Goal: Transaction & Acquisition: Purchase product/service

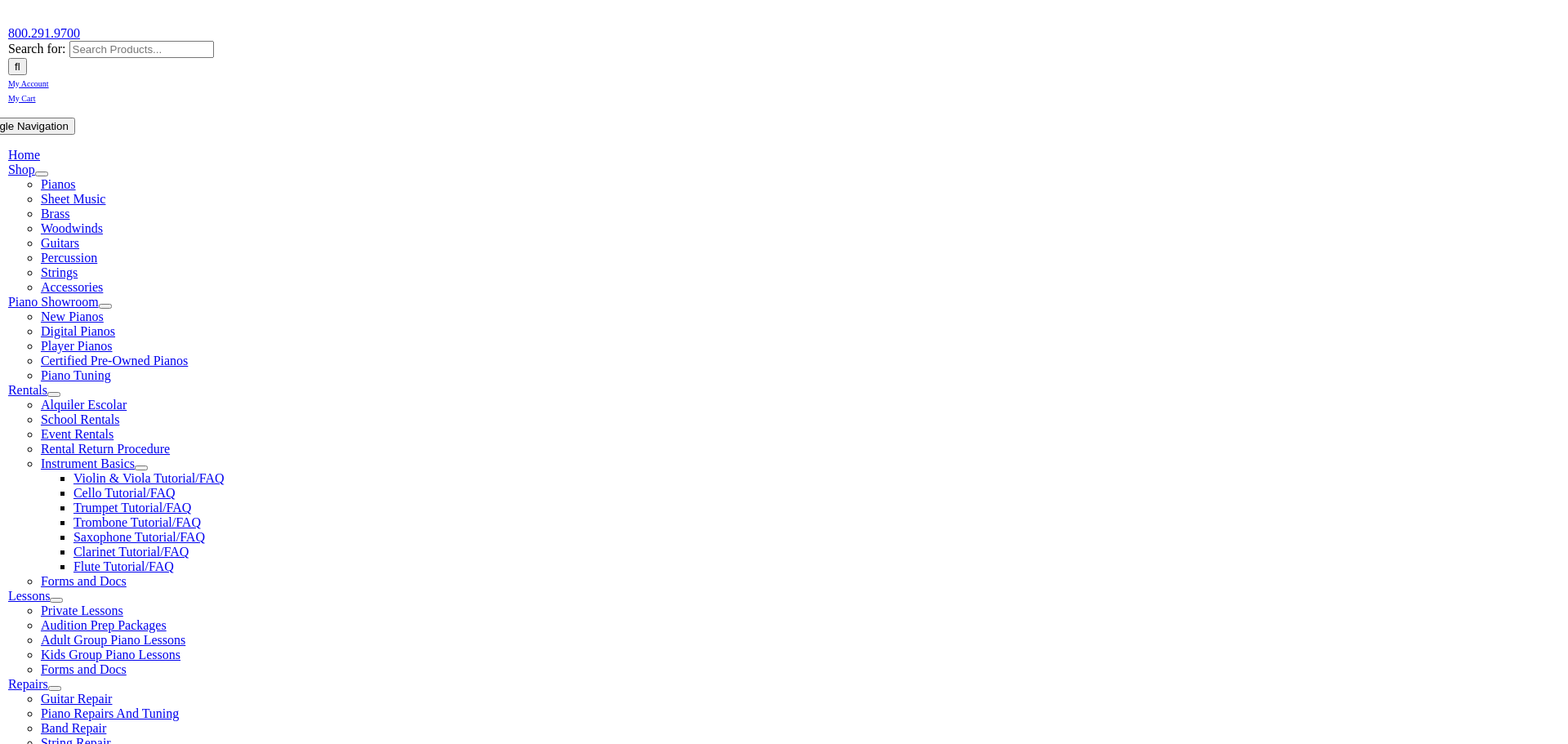
scroll to position [218, 0]
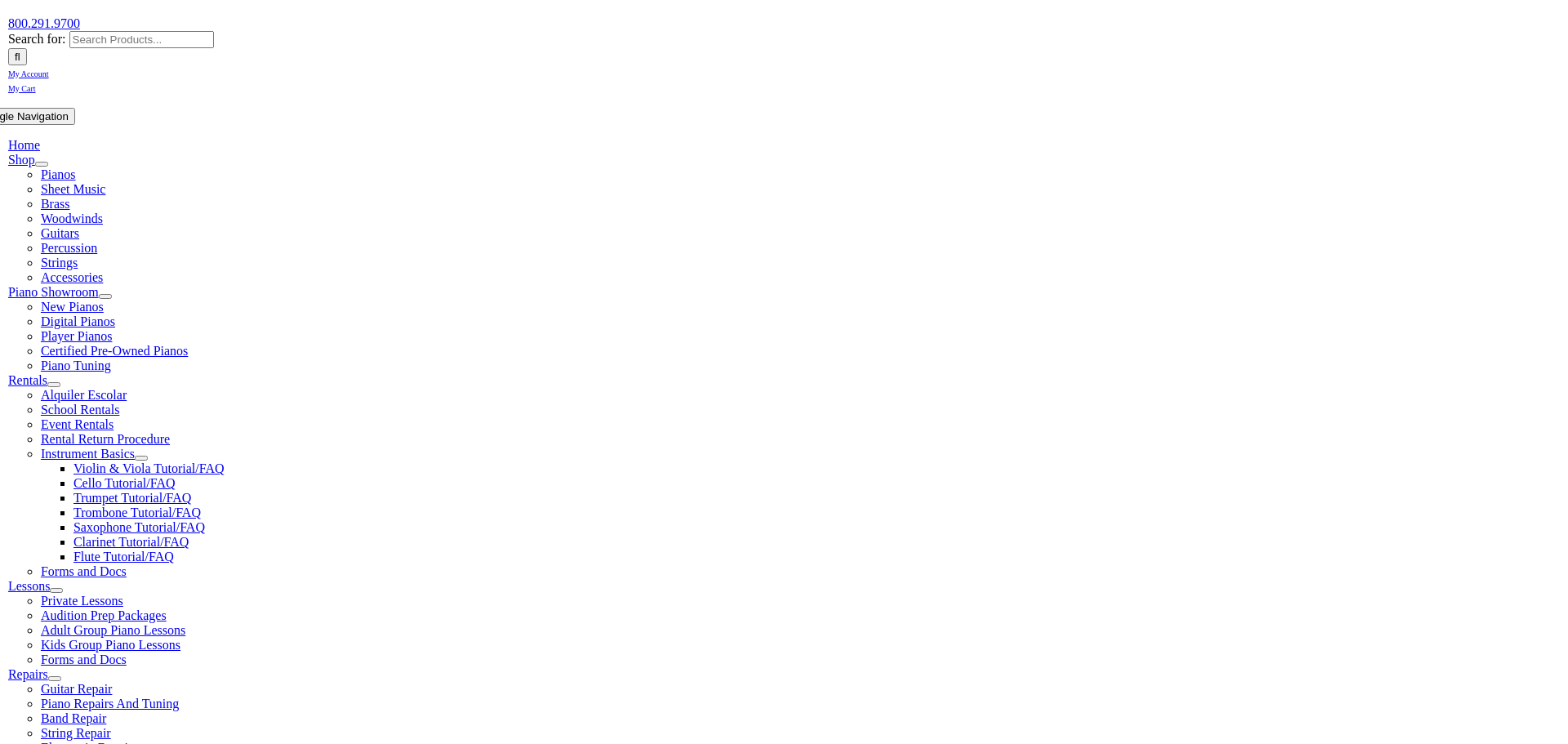
type input "hope"
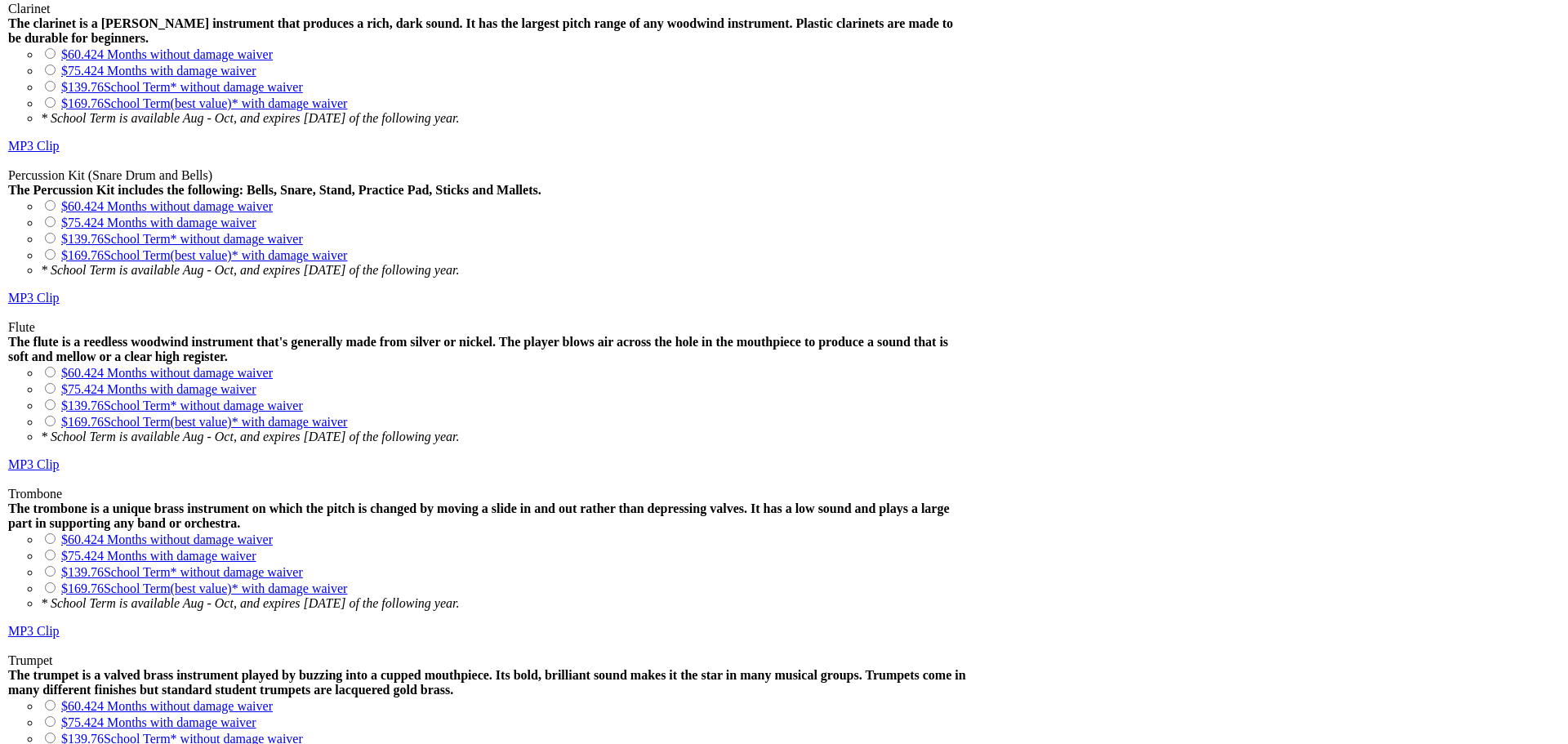
scroll to position [1449, 0]
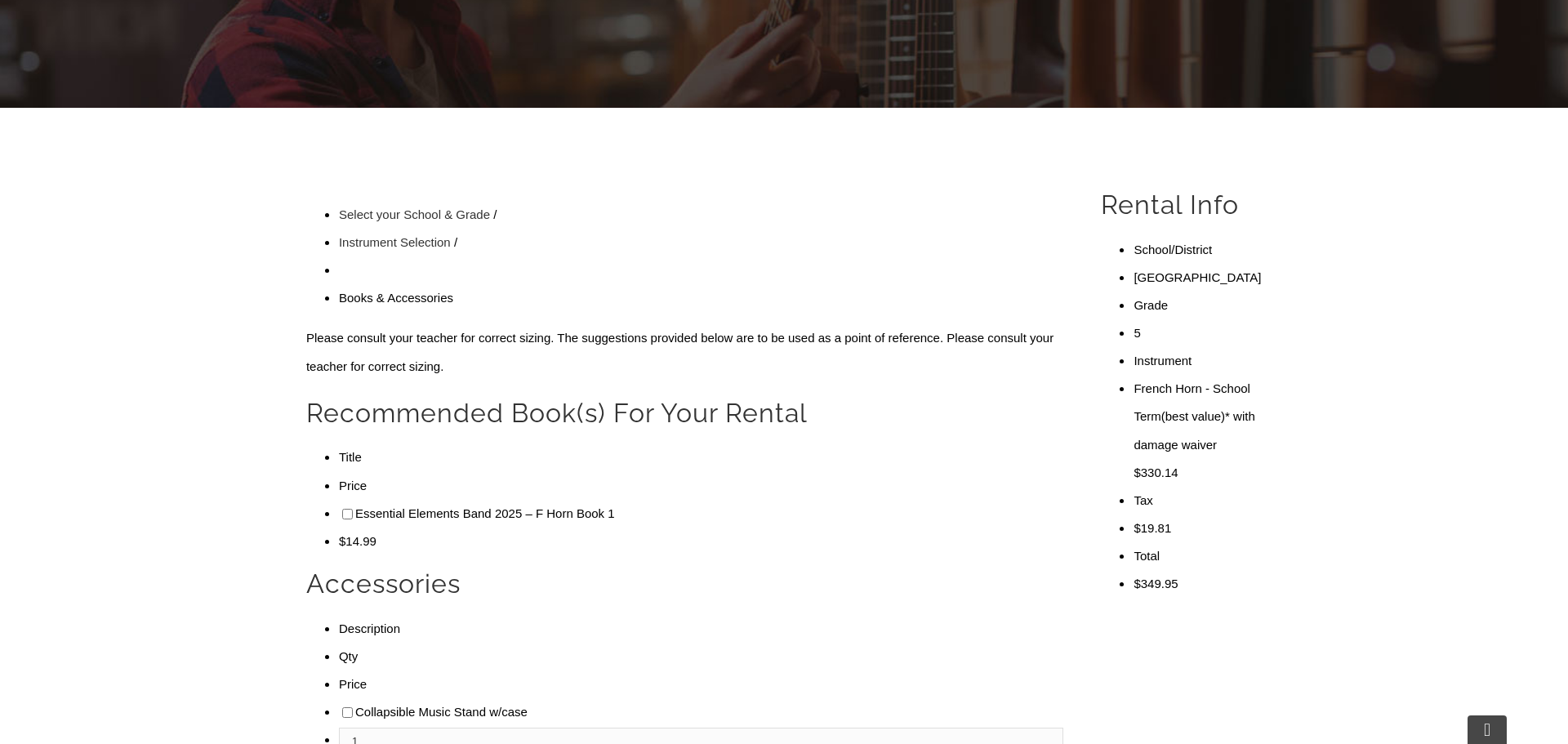
scroll to position [372, 0]
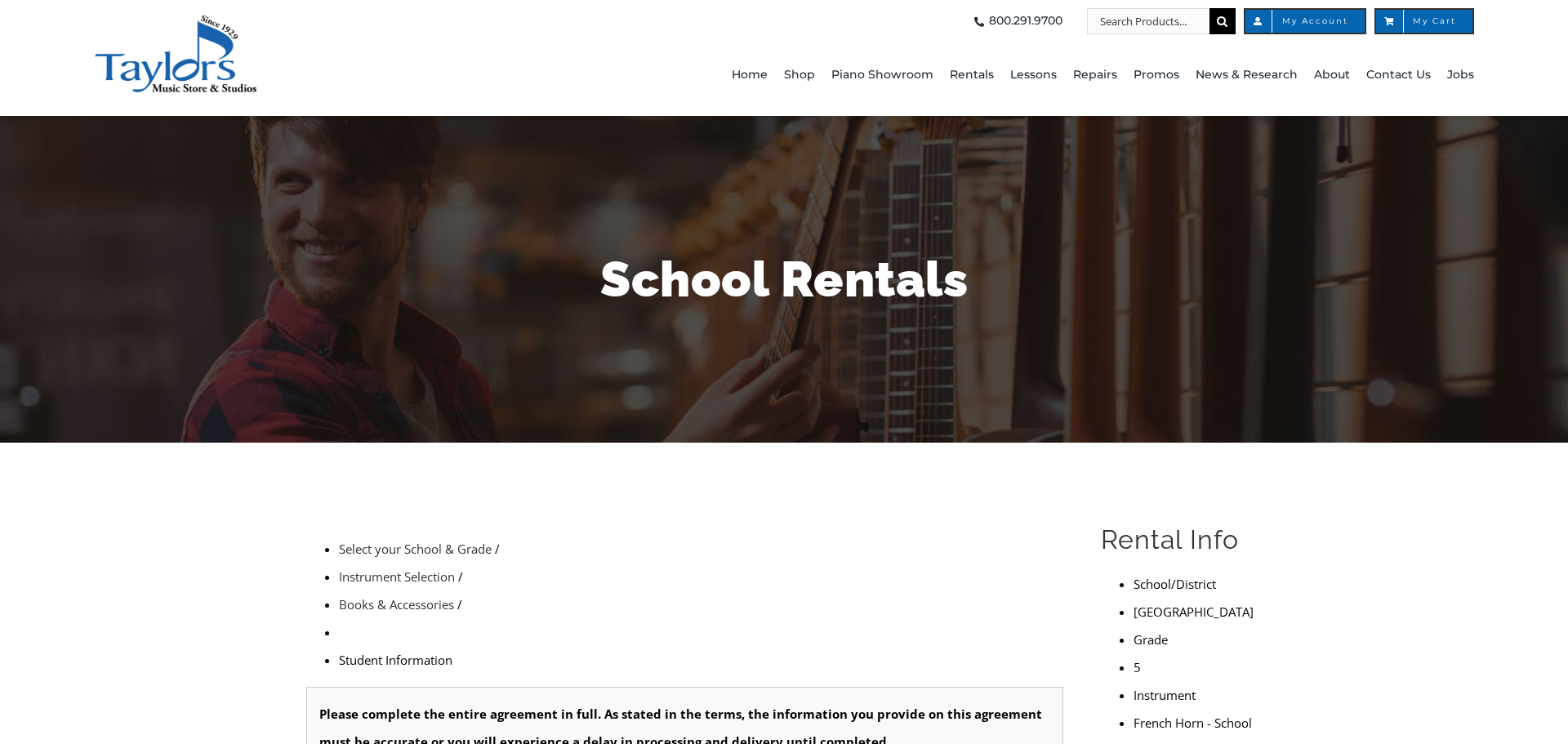
scroll to position [284, 0]
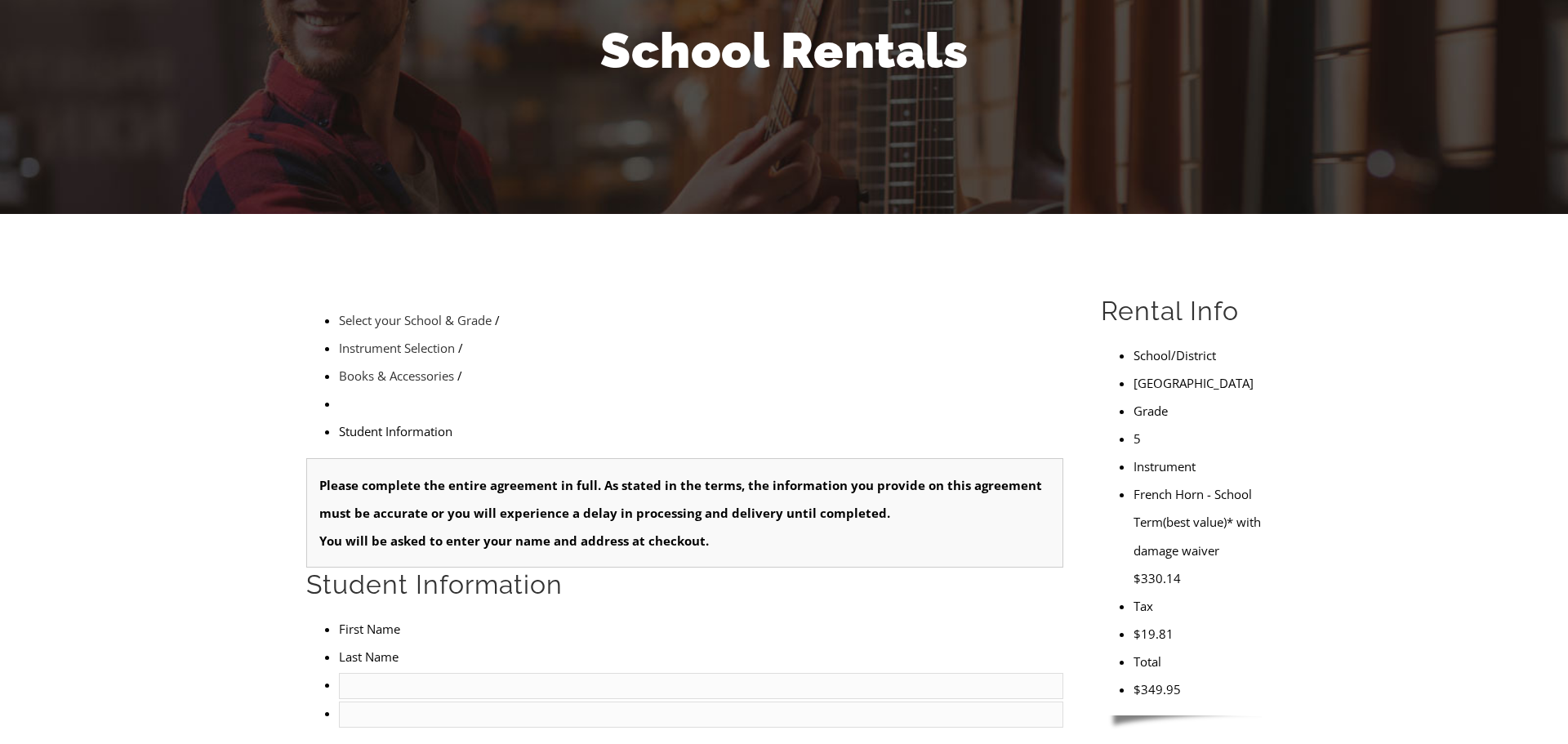
type input "1"
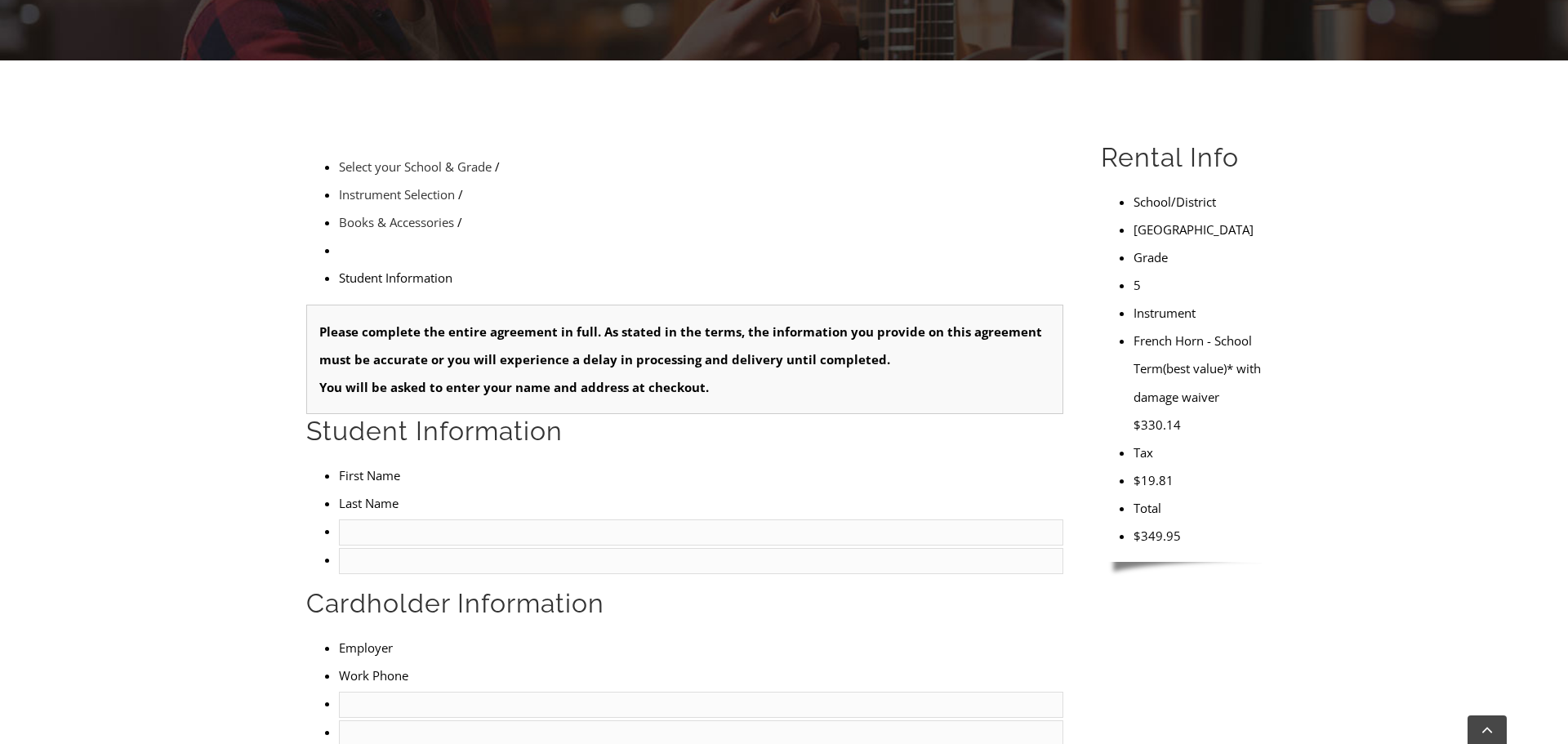
scroll to position [512, 0]
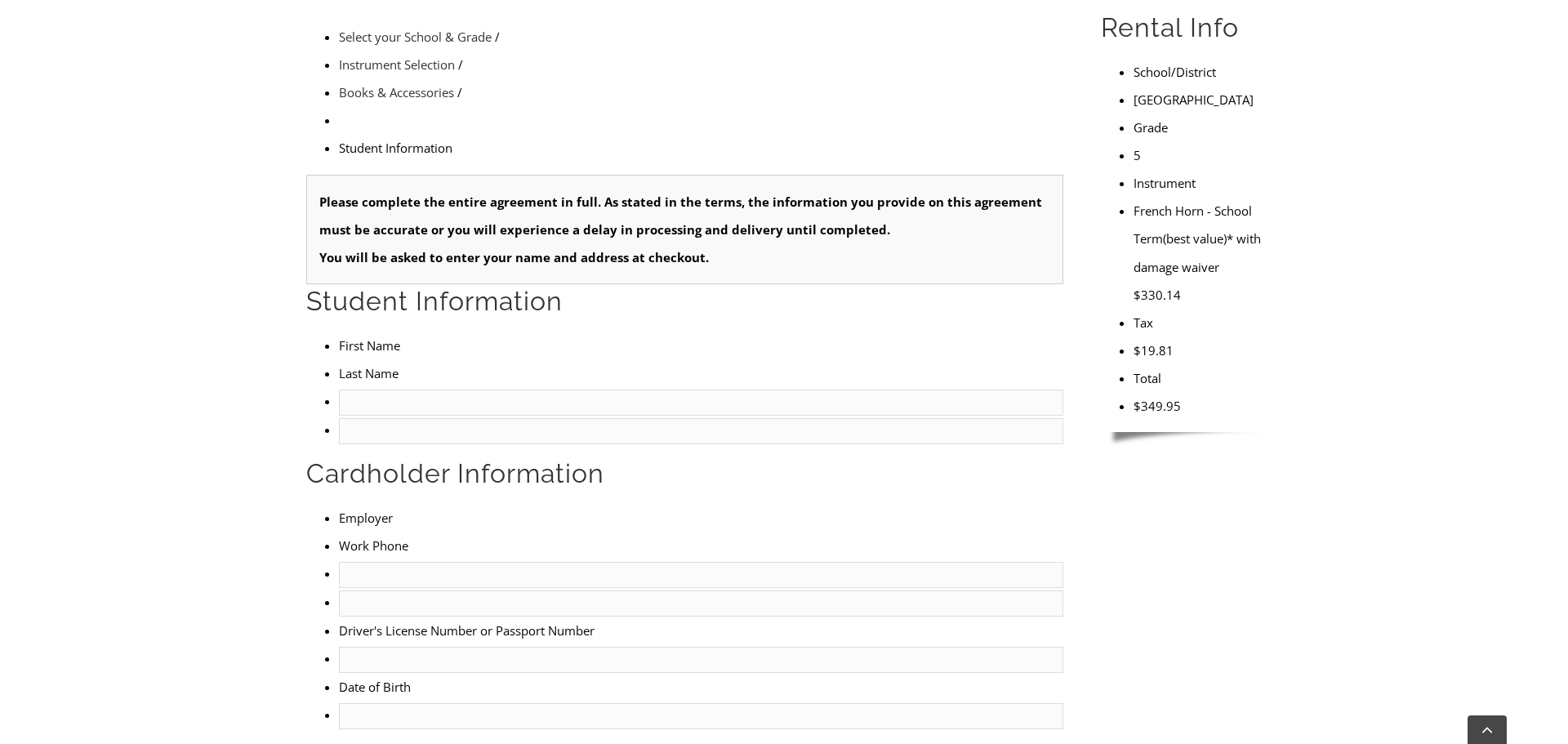
click at [379, 390] on input "text" at bounding box center [701, 402] width 725 height 26
type input "Braden"
click at [622, 418] on input "text" at bounding box center [701, 431] width 725 height 26
type input "Giovan"
click at [403, 562] on input "text" at bounding box center [701, 575] width 725 height 26
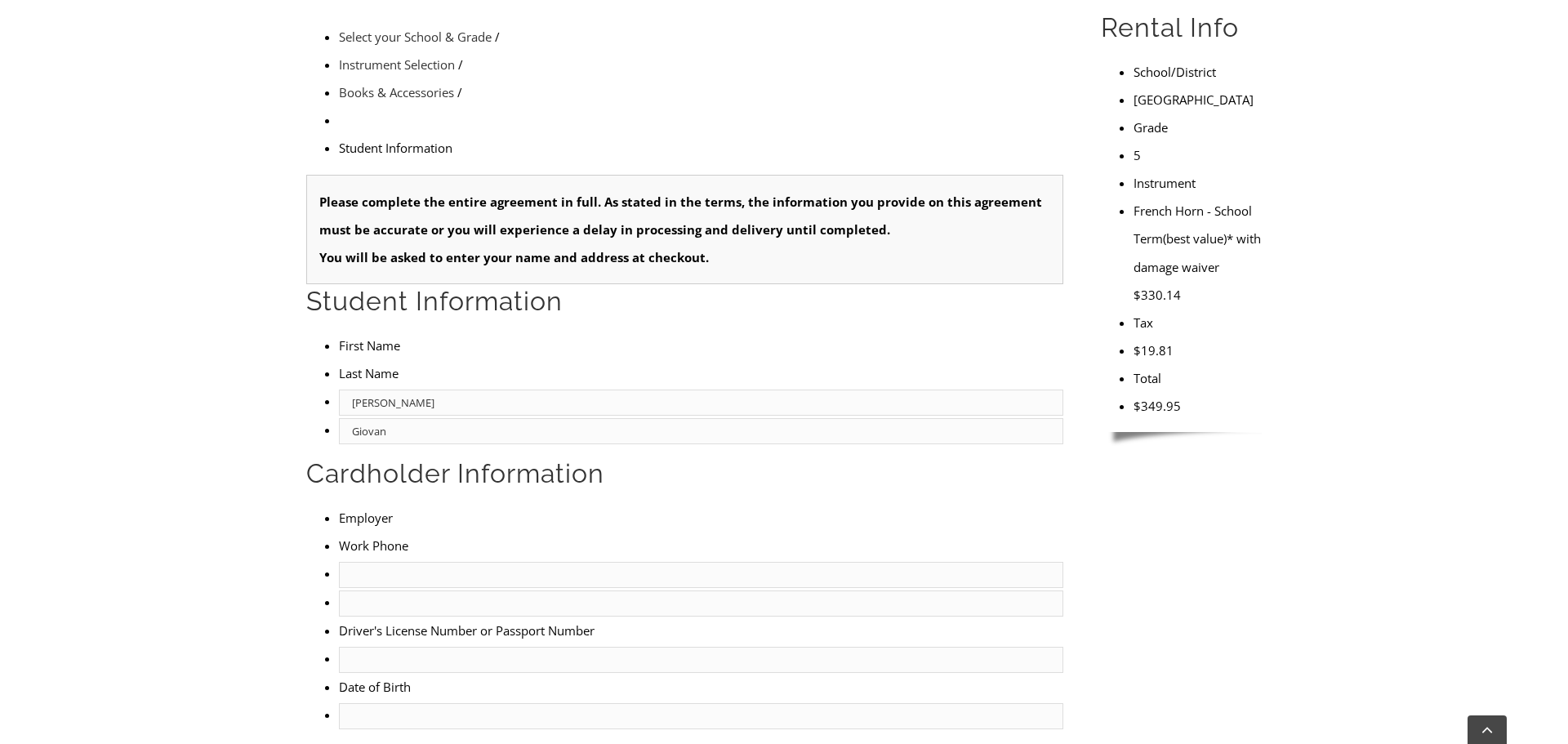
type input "BHHS Home Services"
click at [637, 591] on input "text" at bounding box center [701, 603] width 725 height 26
type input "610-350-8016"
click at [412, 647] on input "text" at bounding box center [701, 659] width 725 height 26
type input "23946055"
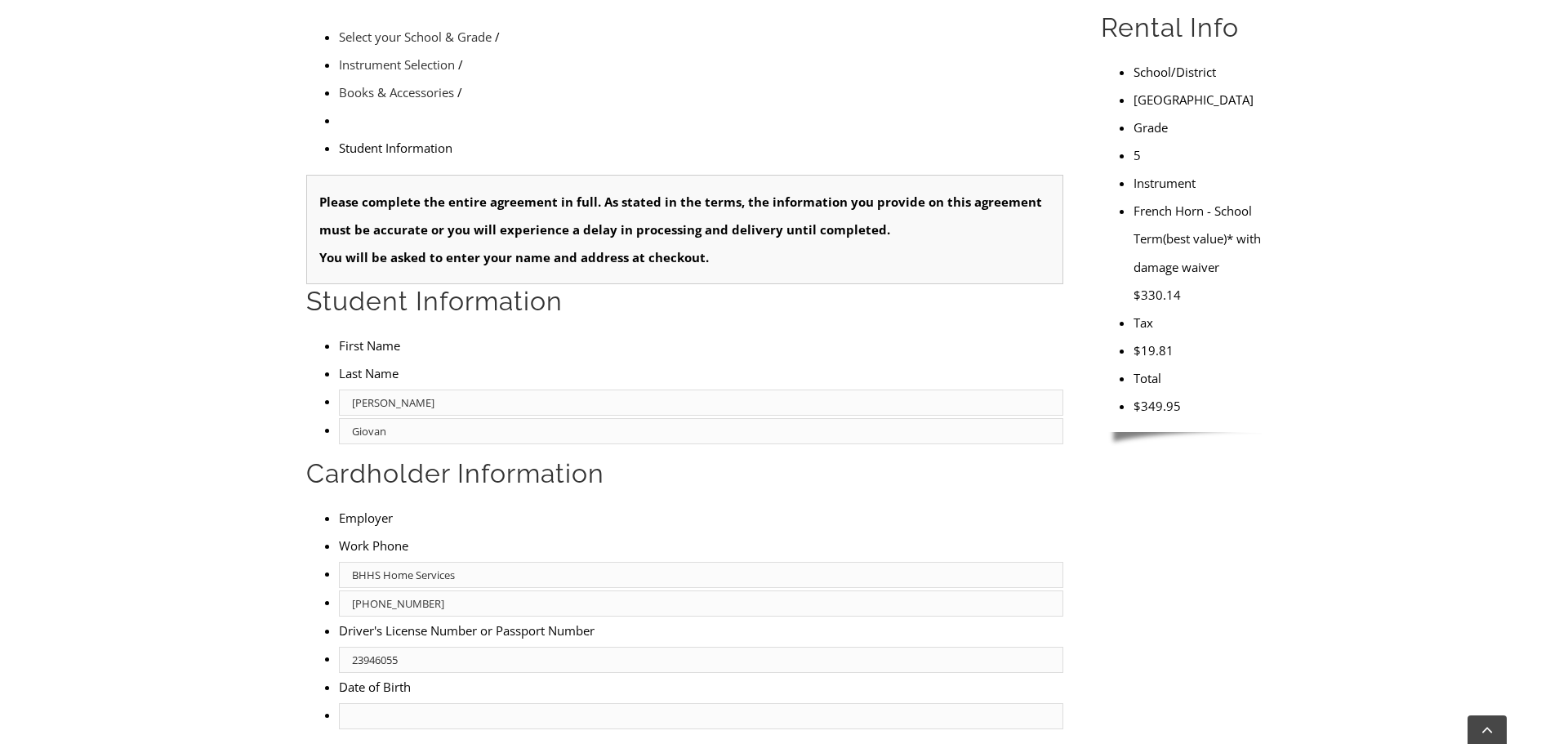
click at [393, 703] on input "text" at bounding box center [701, 716] width 725 height 26
type input "01/27/1975"
type input "J"
type input "Renee Giovan"
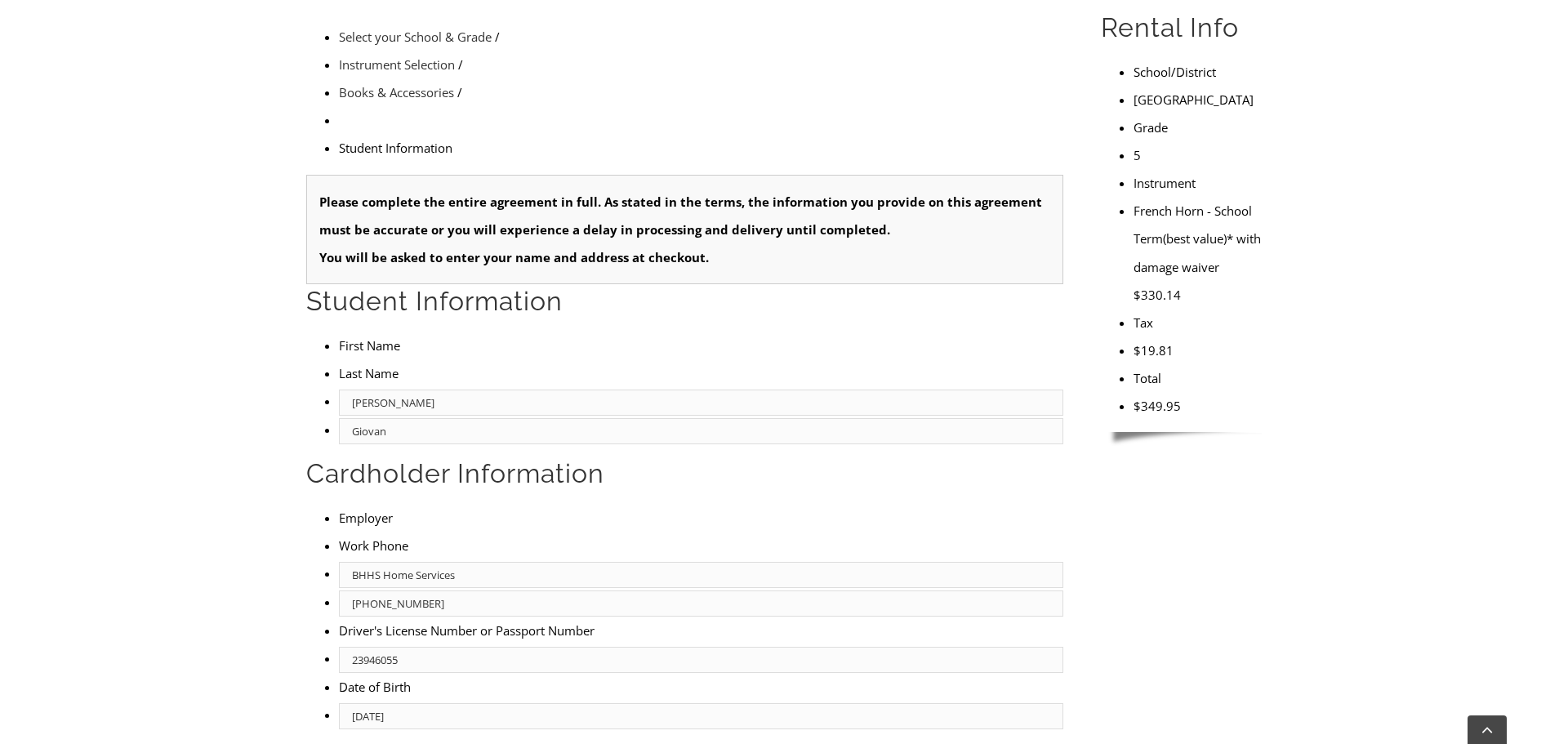
type input "610-909-6294"
type input "dilworth Paxton"
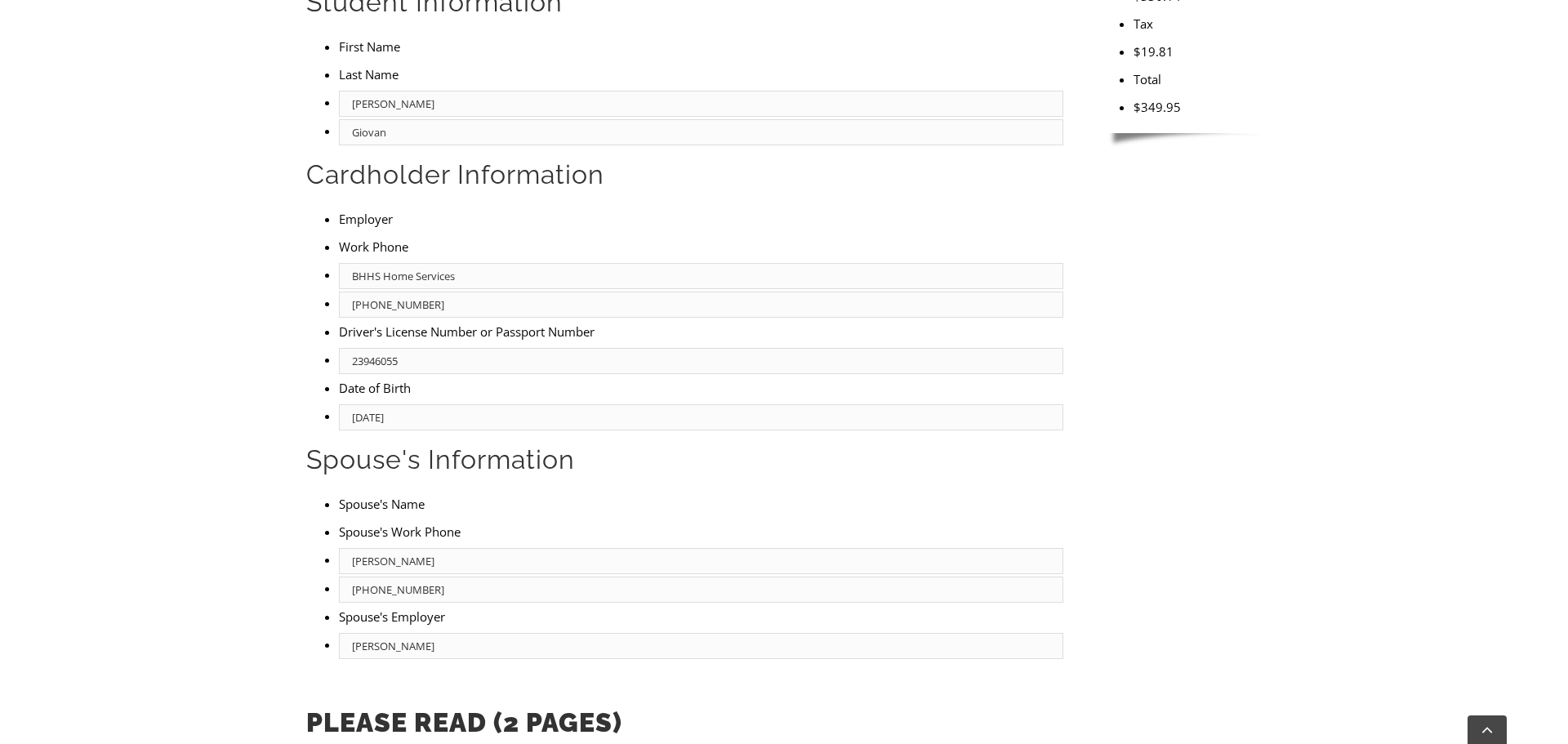
scroll to position [865, 0]
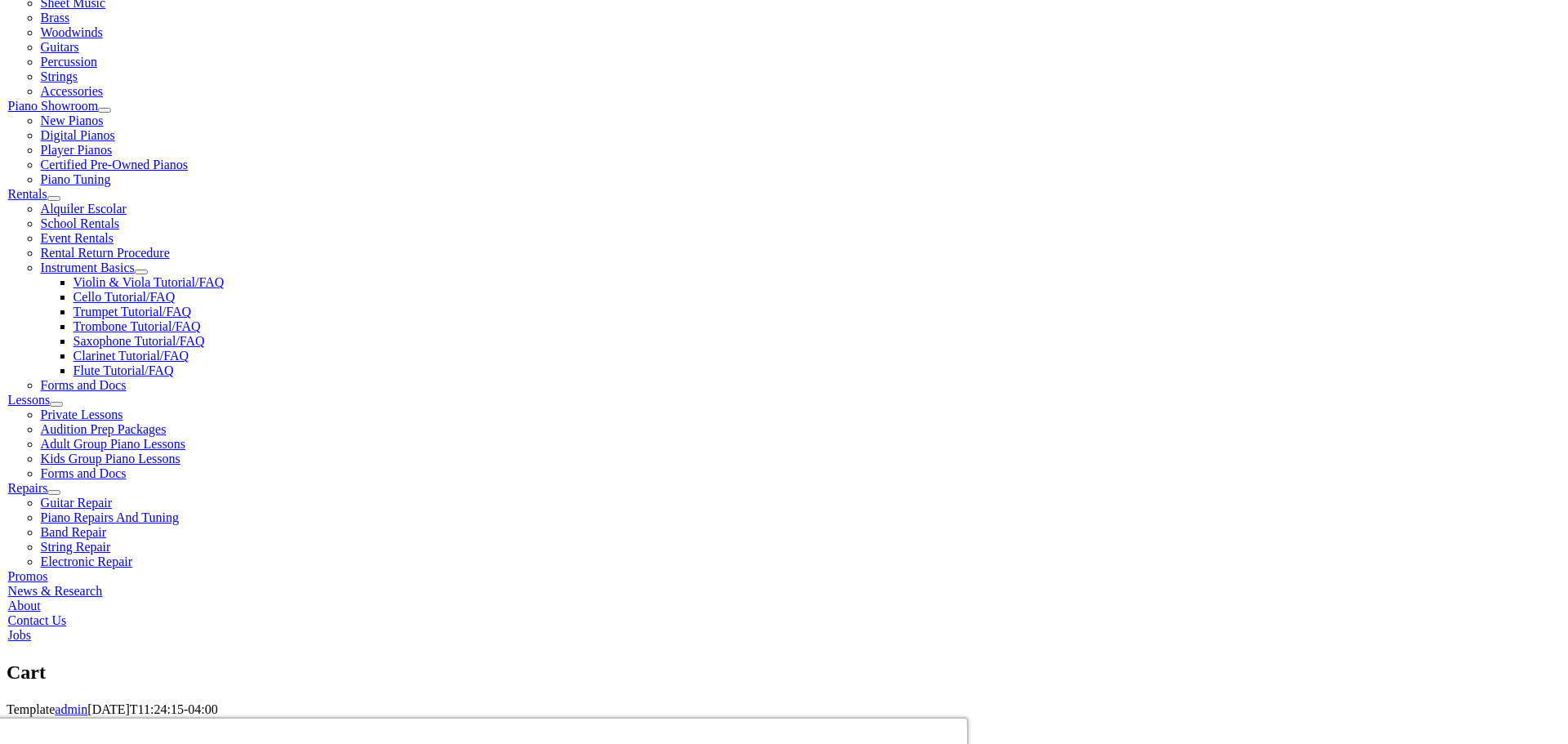
scroll to position [440, 0]
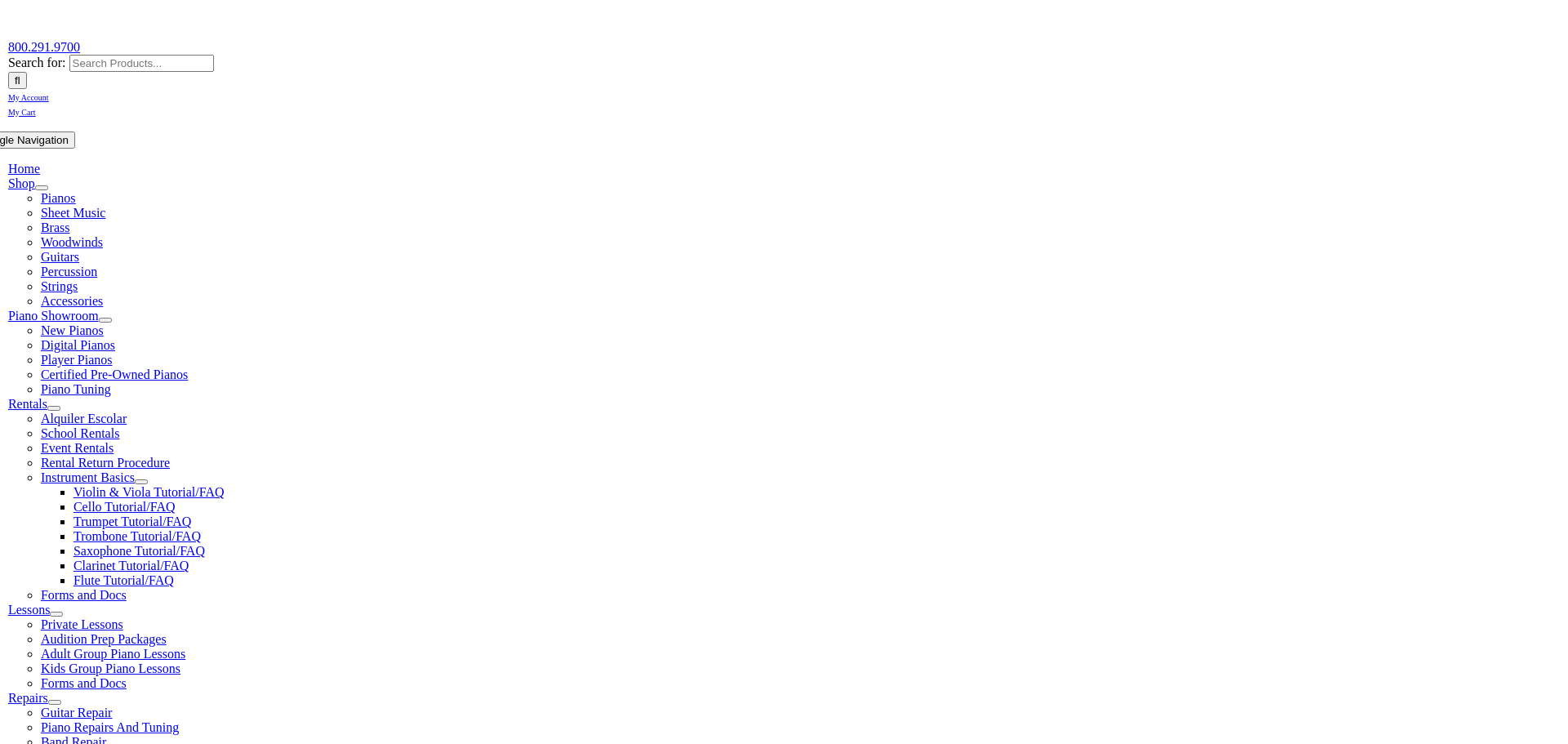
scroll to position [276, 0]
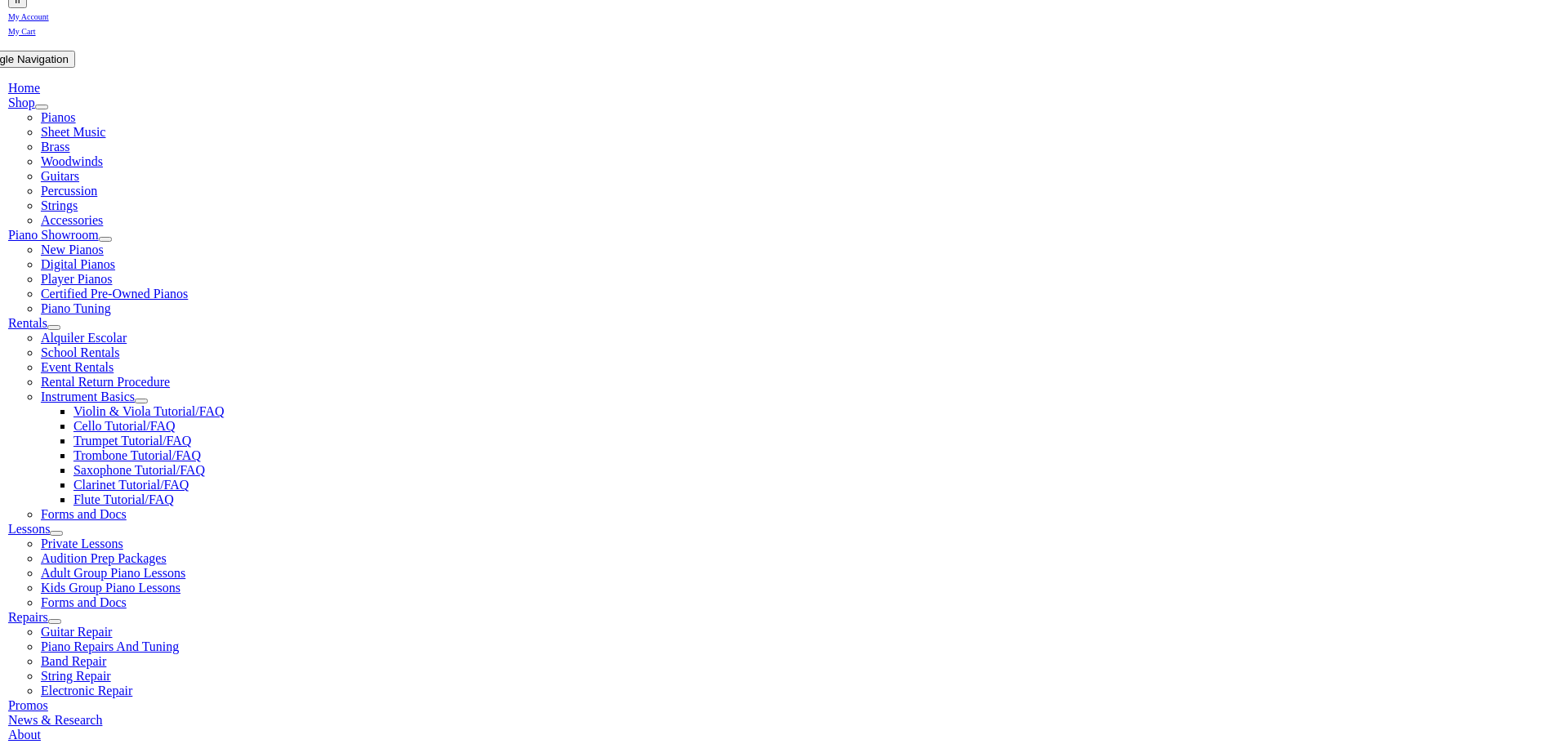
type input "hope"
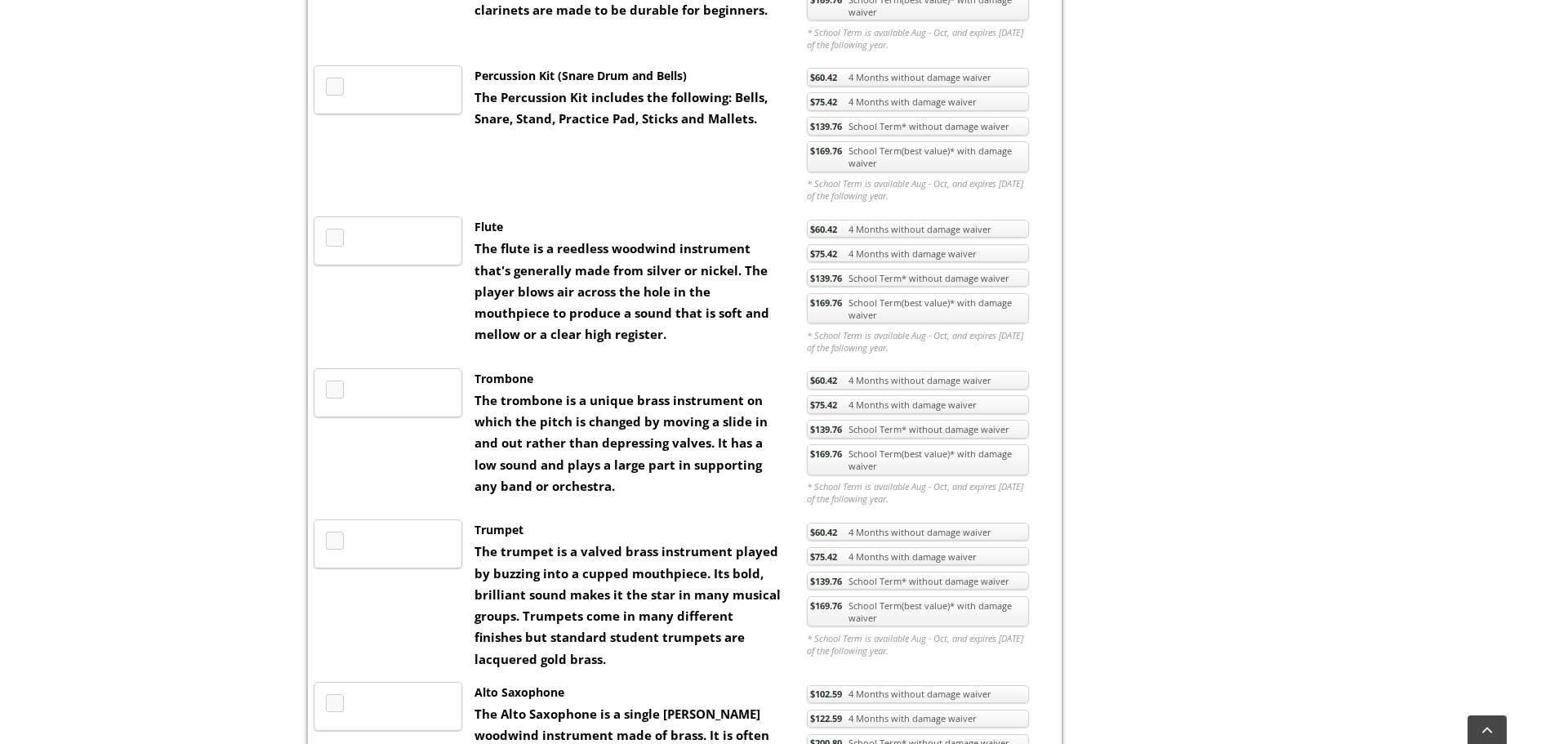
scroll to position [829, 0]
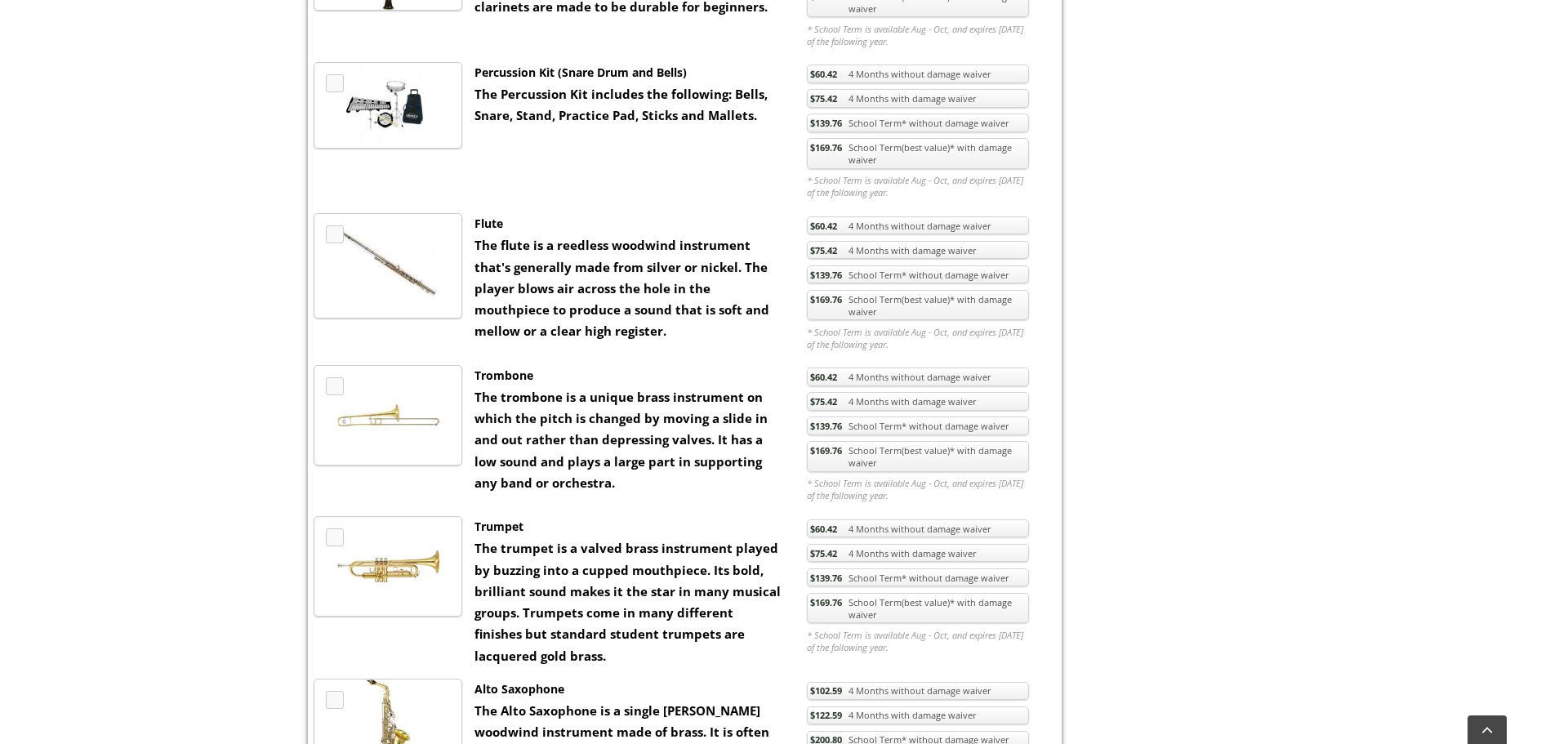
click at [909, 454] on link "$169.76 School Term(best value)* with damage waiver" at bounding box center [917, 456] width 222 height 31
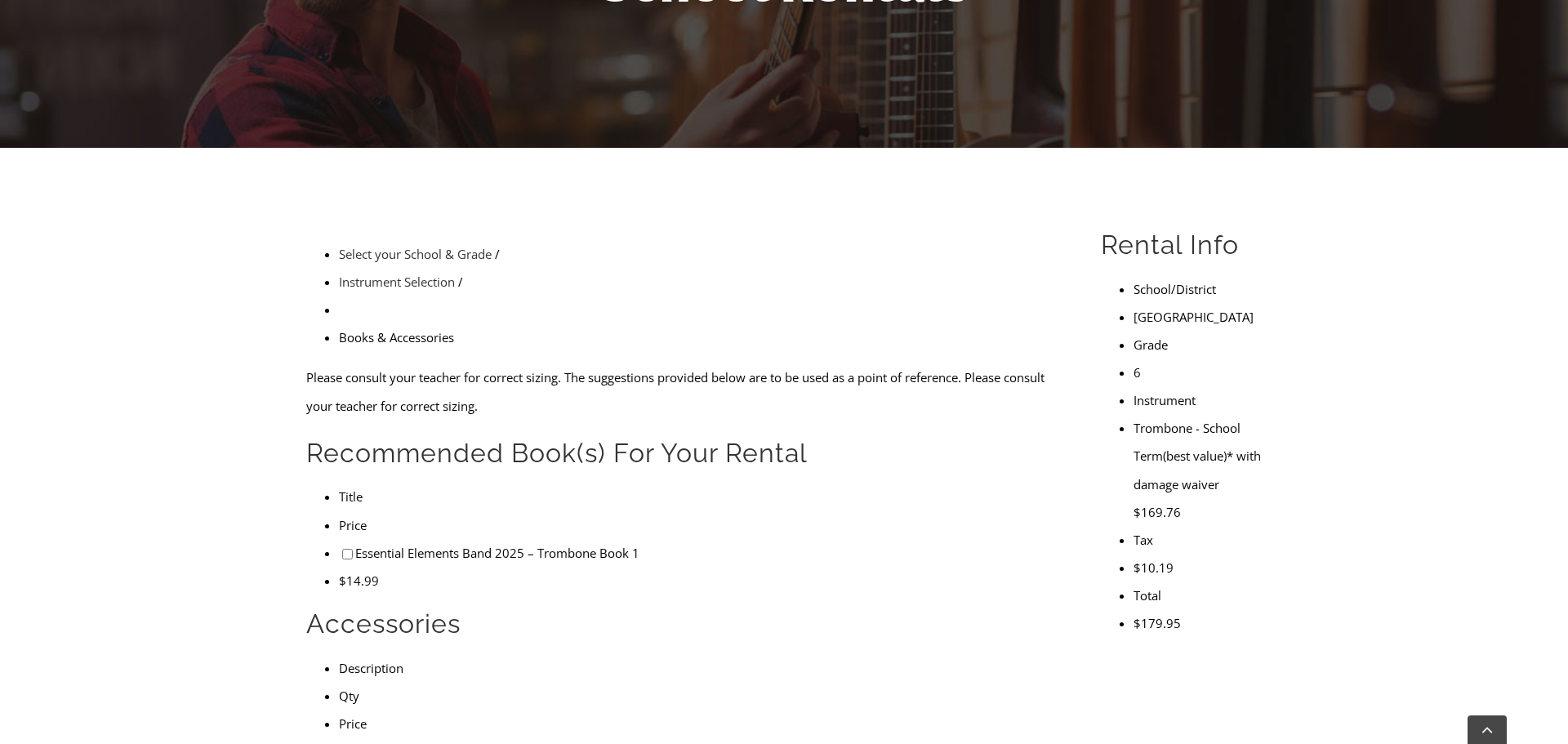
scroll to position [335, 0]
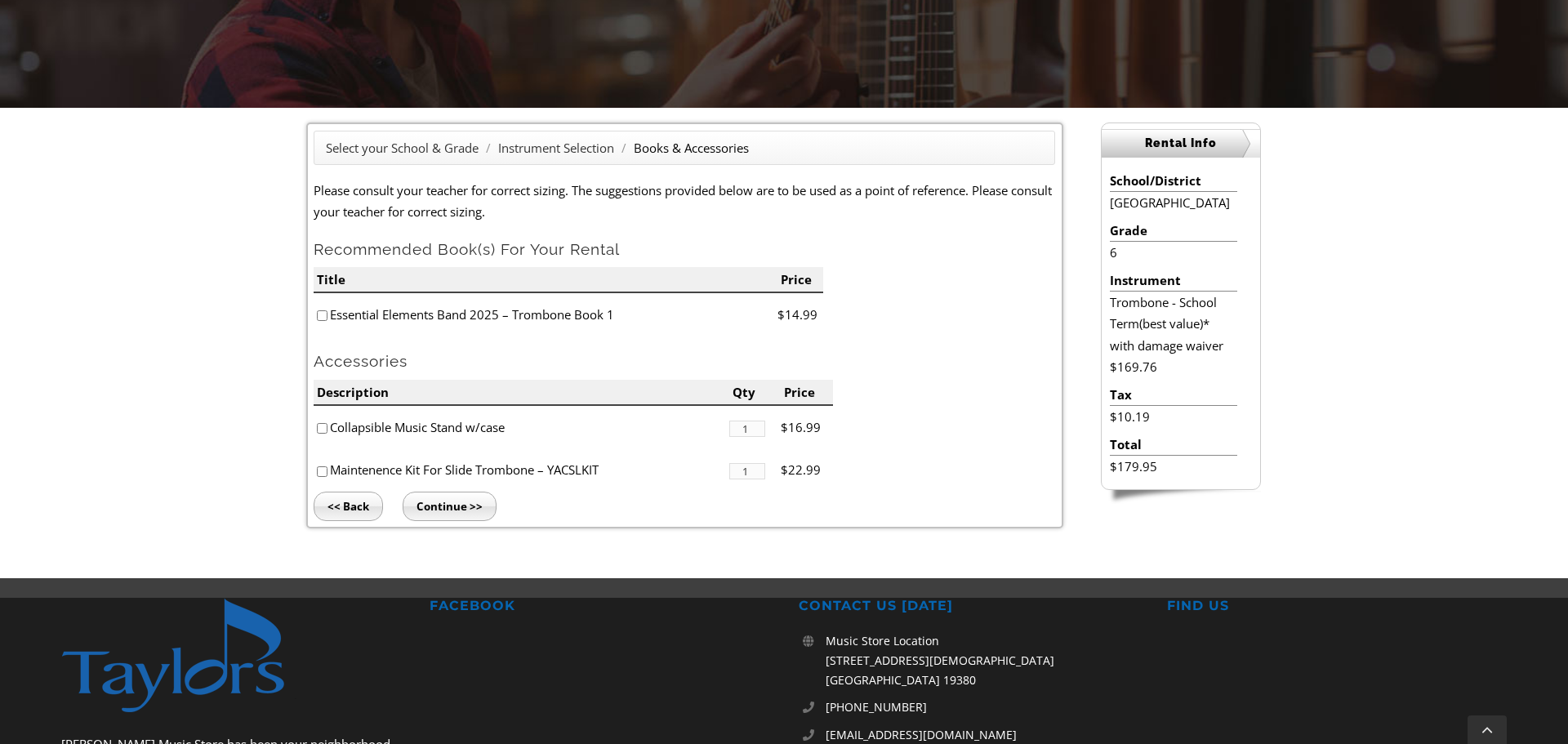
click at [322, 314] on input"] "checkbox" at bounding box center [322, 315] width 11 height 11
checkbox input"] "true"
click at [456, 512] on input "Continue >>" at bounding box center [450, 506] width 94 height 29
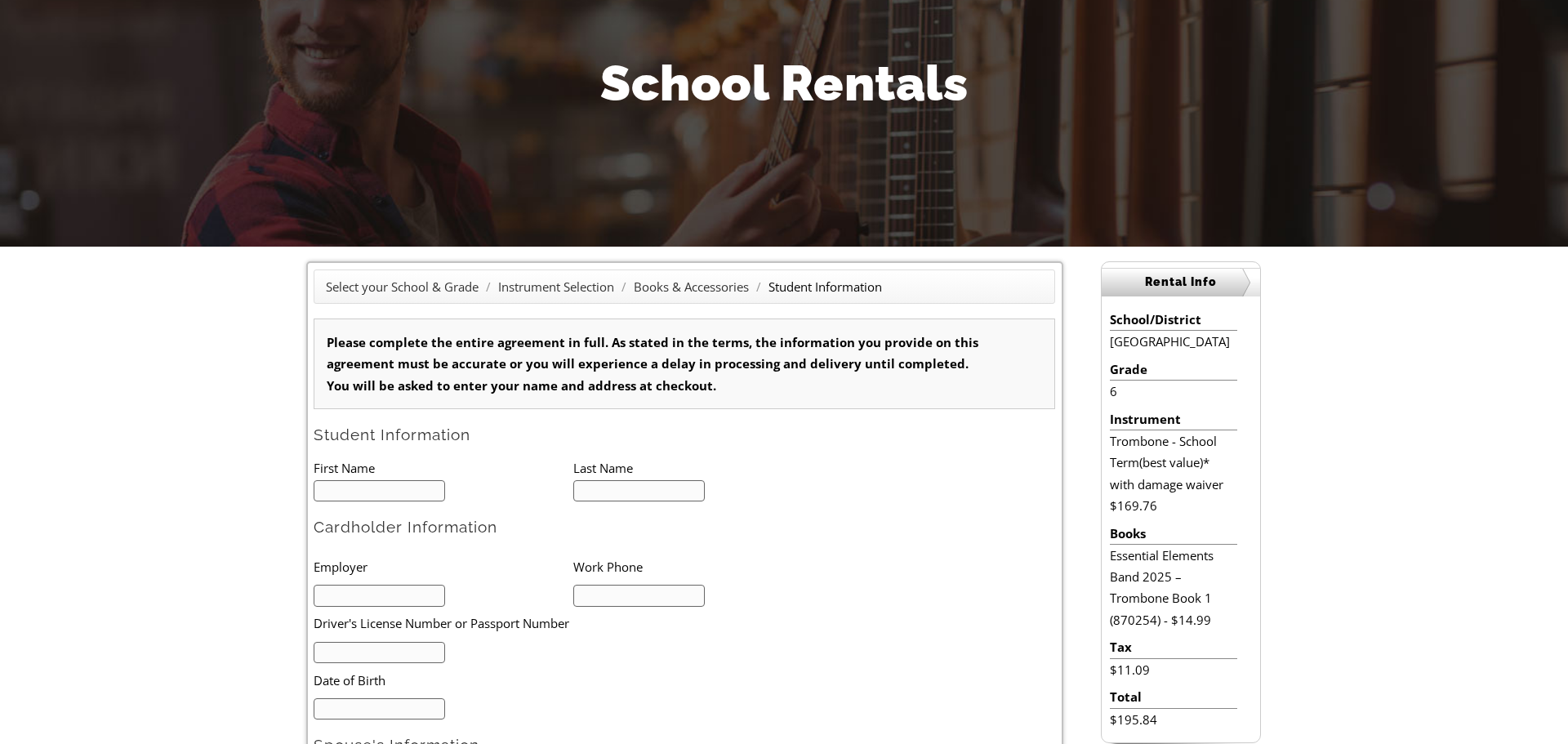
type input "1"
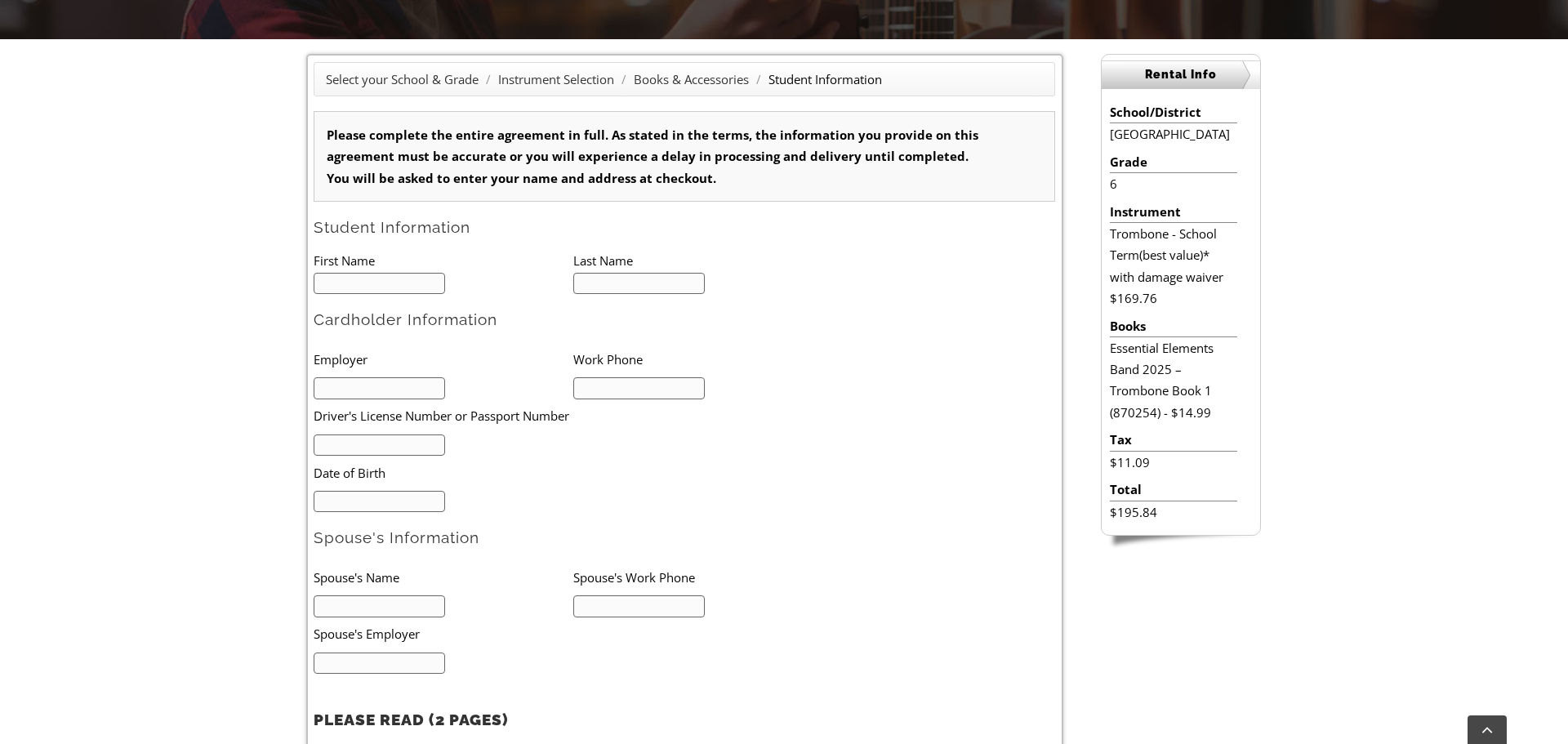
scroll to position [406, 0]
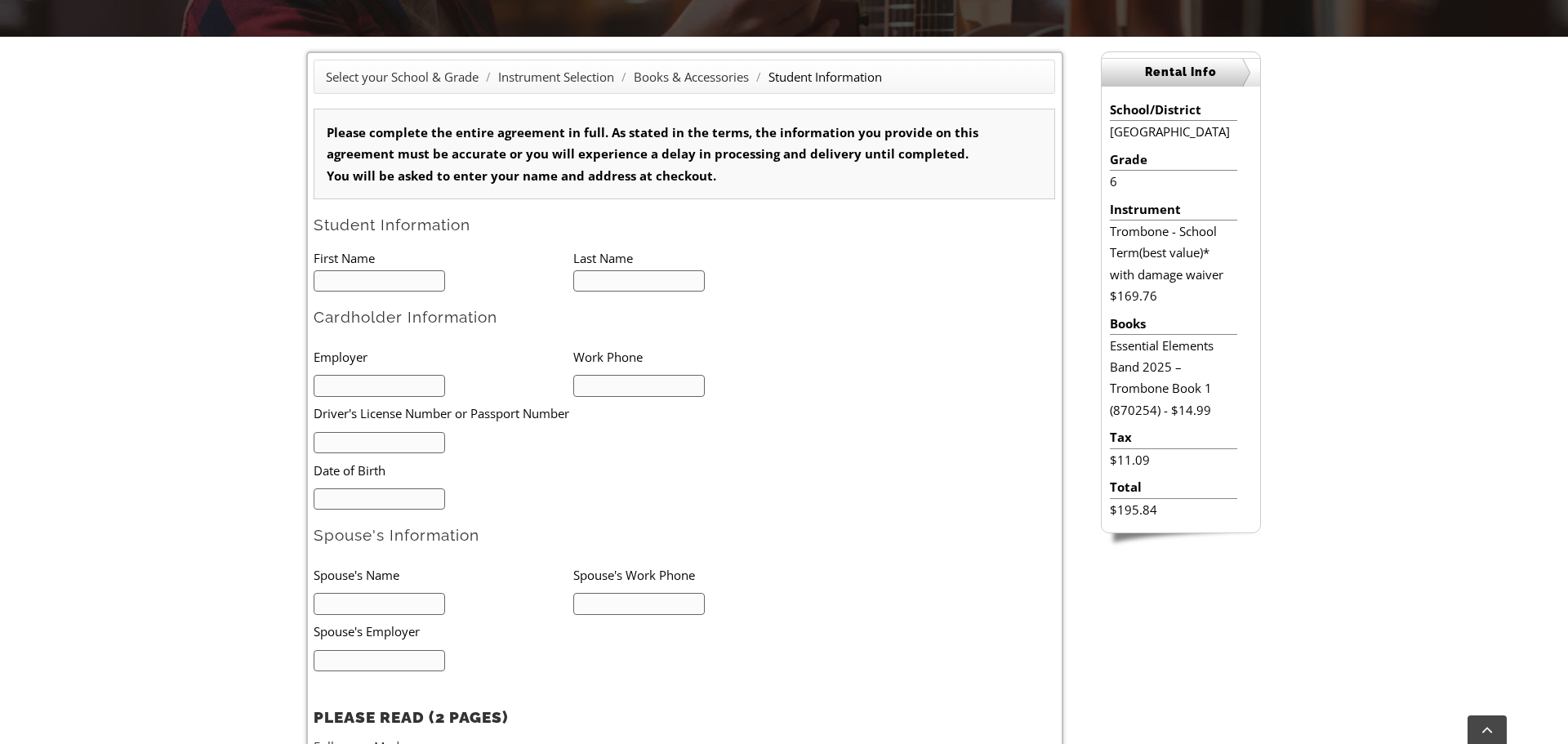
click at [396, 281] on input "text" at bounding box center [379, 282] width 132 height 22
type input "[PERSON_NAME]"
type input "Giovan"
click at [407, 385] on input "text" at bounding box center [379, 385] width 132 height 22
type input "BHHS Home Services"
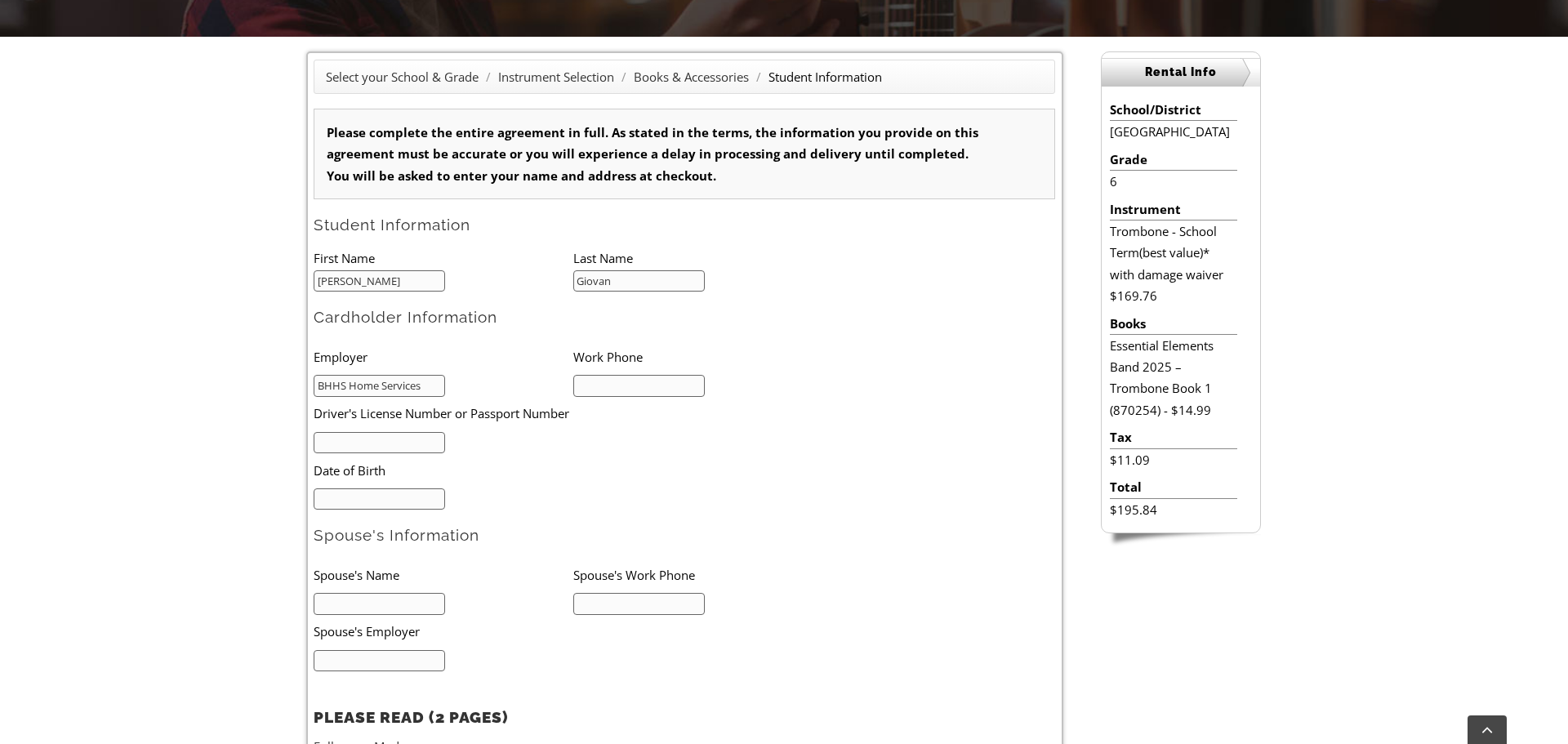
click at [668, 382] on input "text" at bounding box center [638, 385] width 132 height 22
type input "610-350-8016"
click at [412, 441] on input "text" at bounding box center [379, 443] width 132 height 22
type input "23946055"
click at [384, 496] on input "mm/dd/yyyy" at bounding box center [379, 499] width 132 height 22
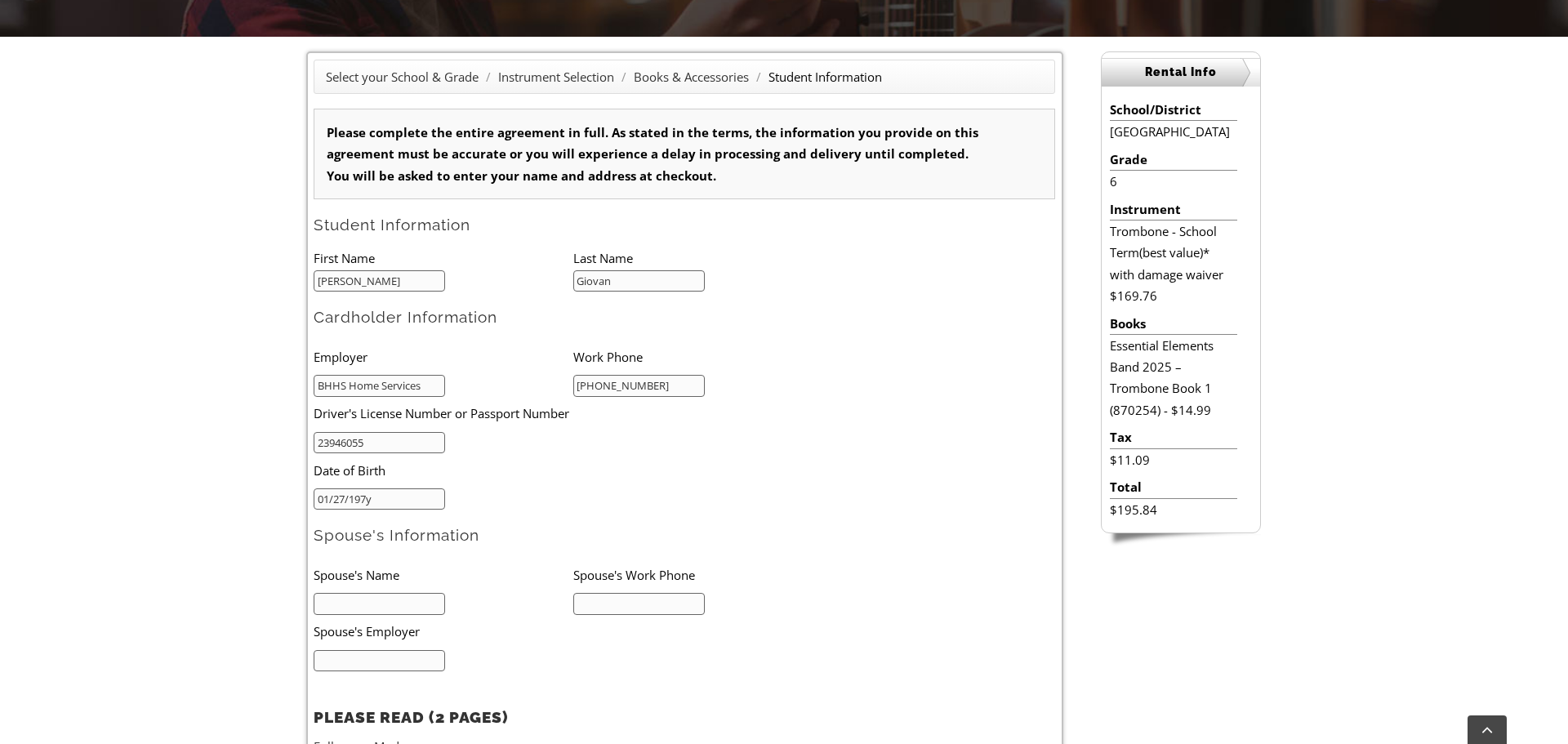
type input "01/27/1975"
click at [395, 600] on input "text" at bounding box center [379, 604] width 132 height 22
type input "Renee Giovan"
click at [398, 643] on li "Spouse's Employer" at bounding box center [547, 632] width 467 height 34
click at [609, 612] on input "text" at bounding box center [638, 604] width 132 height 22
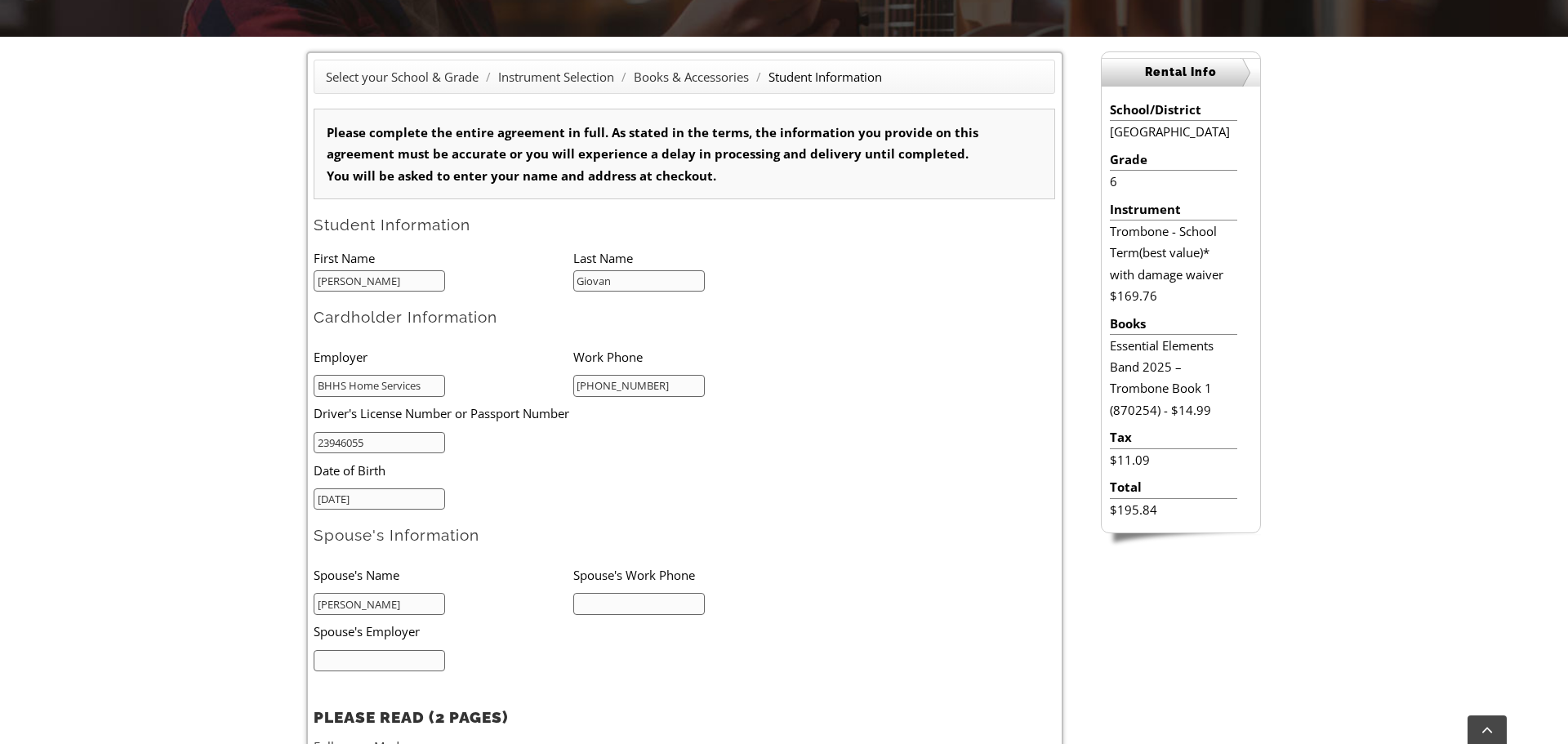
type input "610-909-6294"
click at [338, 665] on input "text" at bounding box center [379, 661] width 132 height 22
type input "dilworth Paxton"
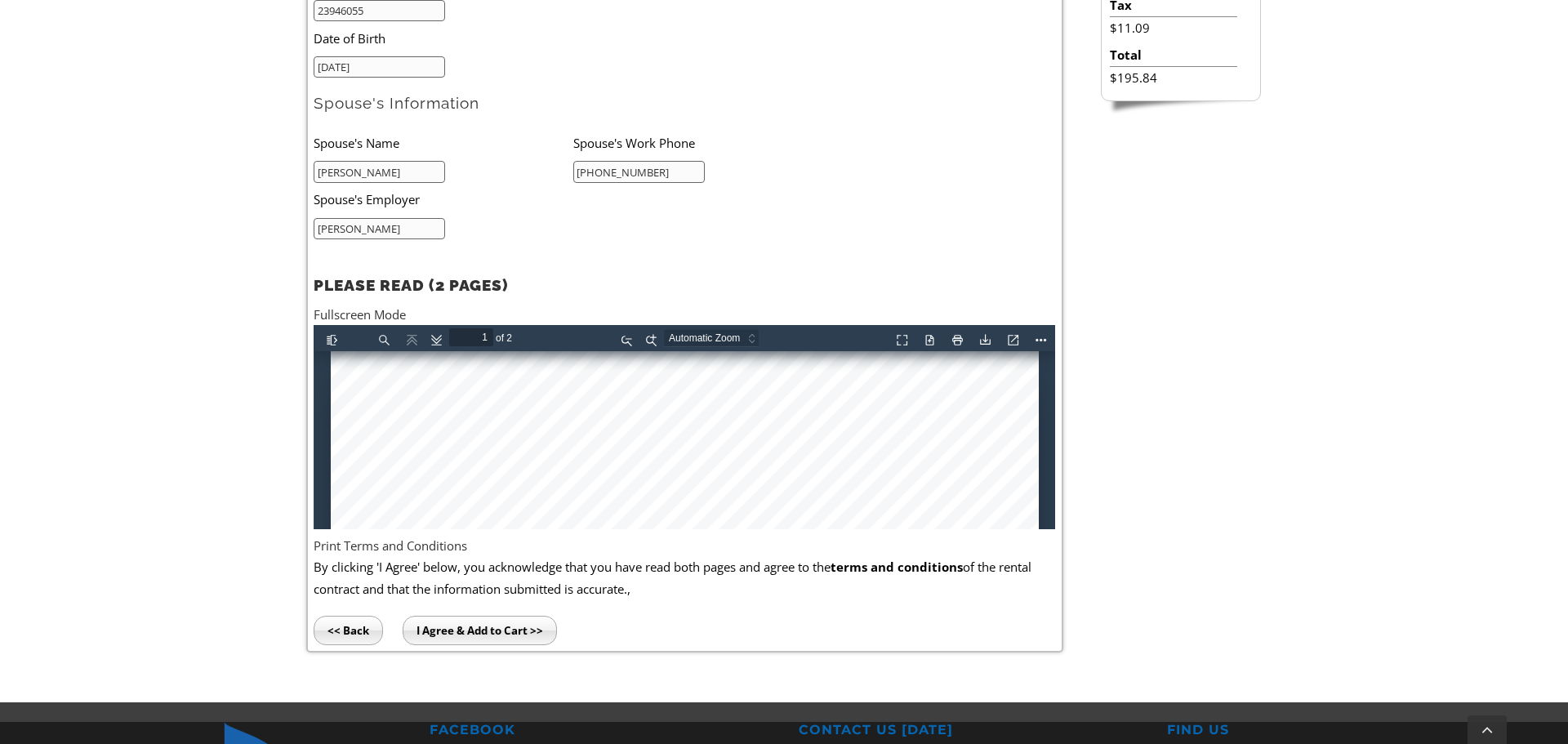
scroll to position [833, 0]
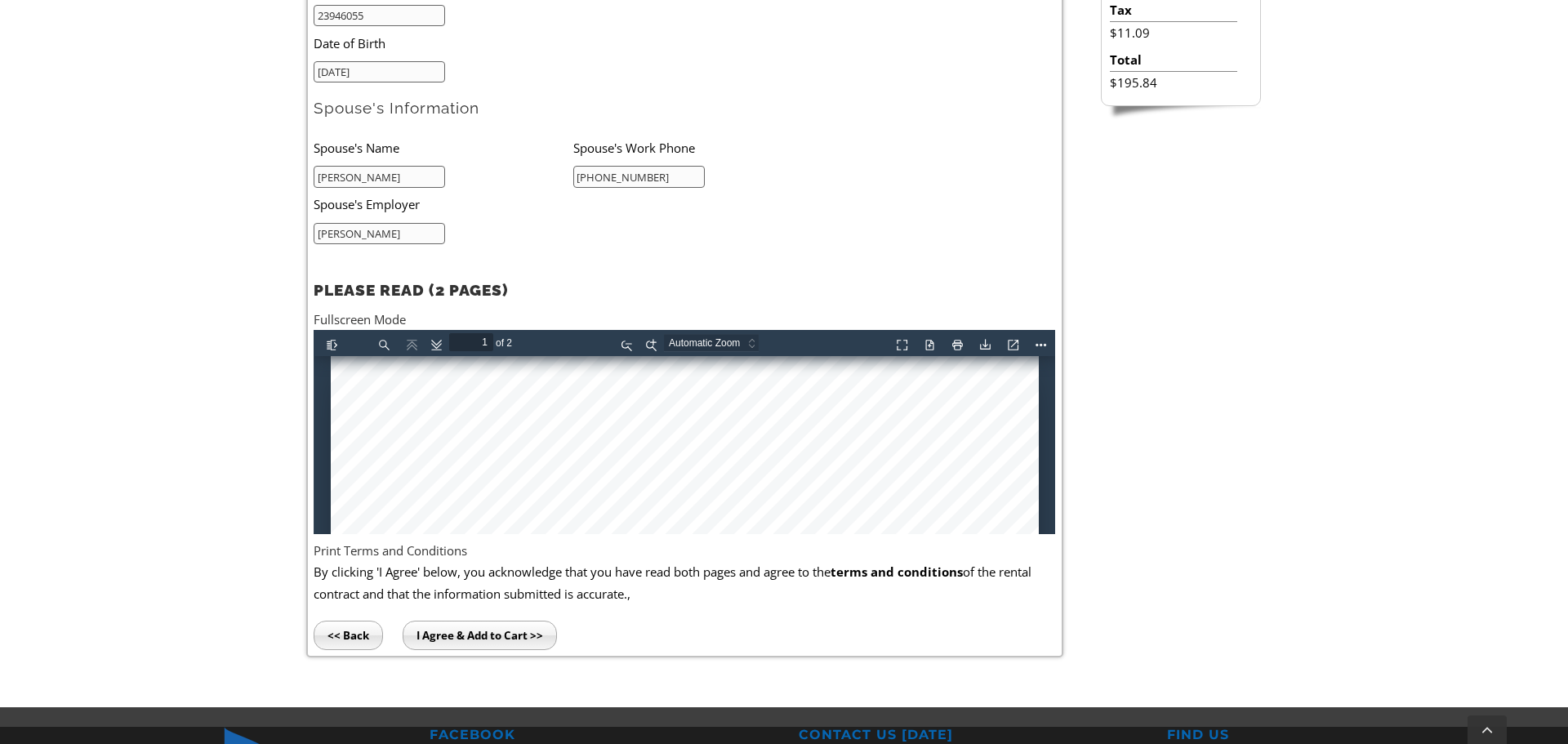
click at [487, 634] on input "I Agree & Add to Cart >>" at bounding box center [480, 635] width 154 height 29
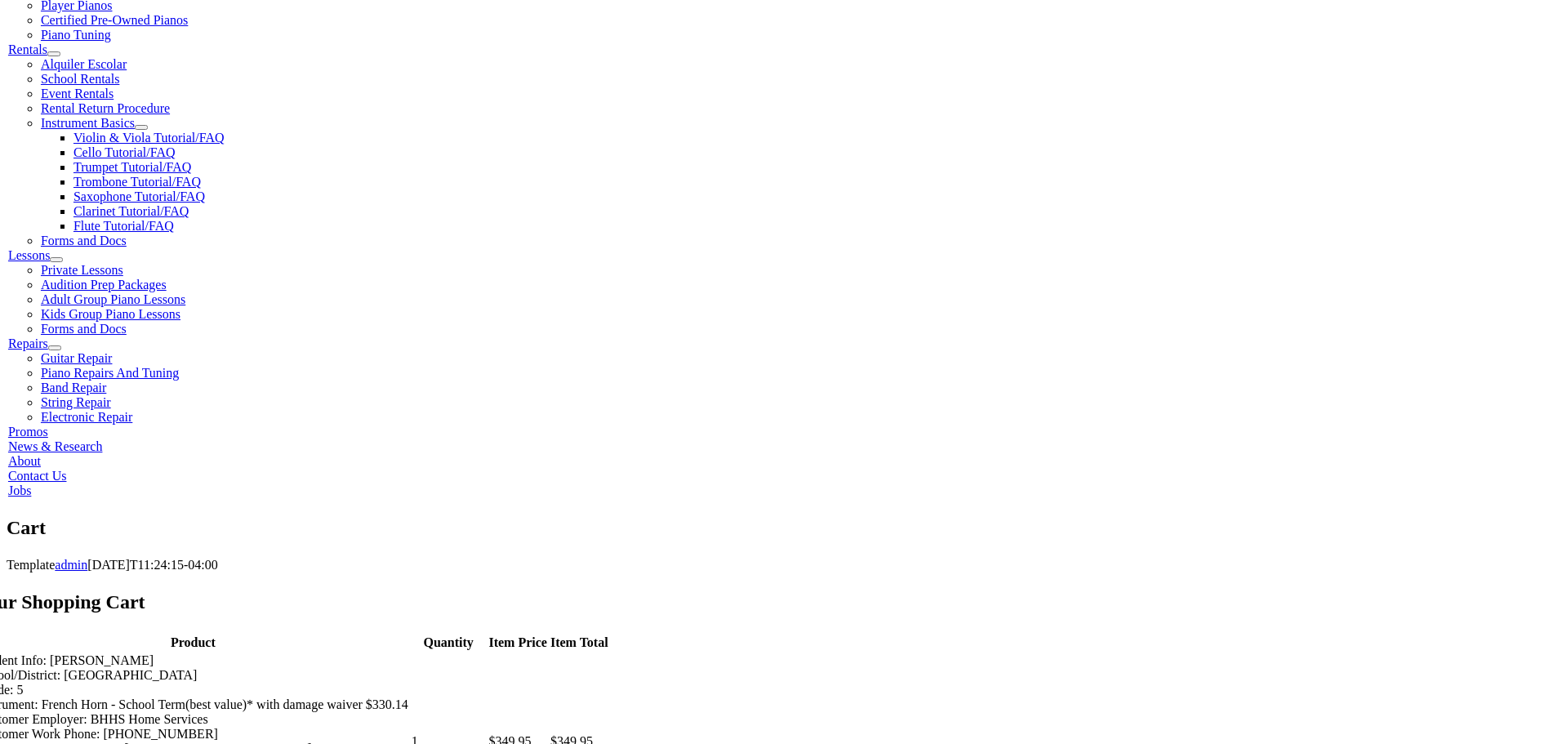
scroll to position [702, 0]
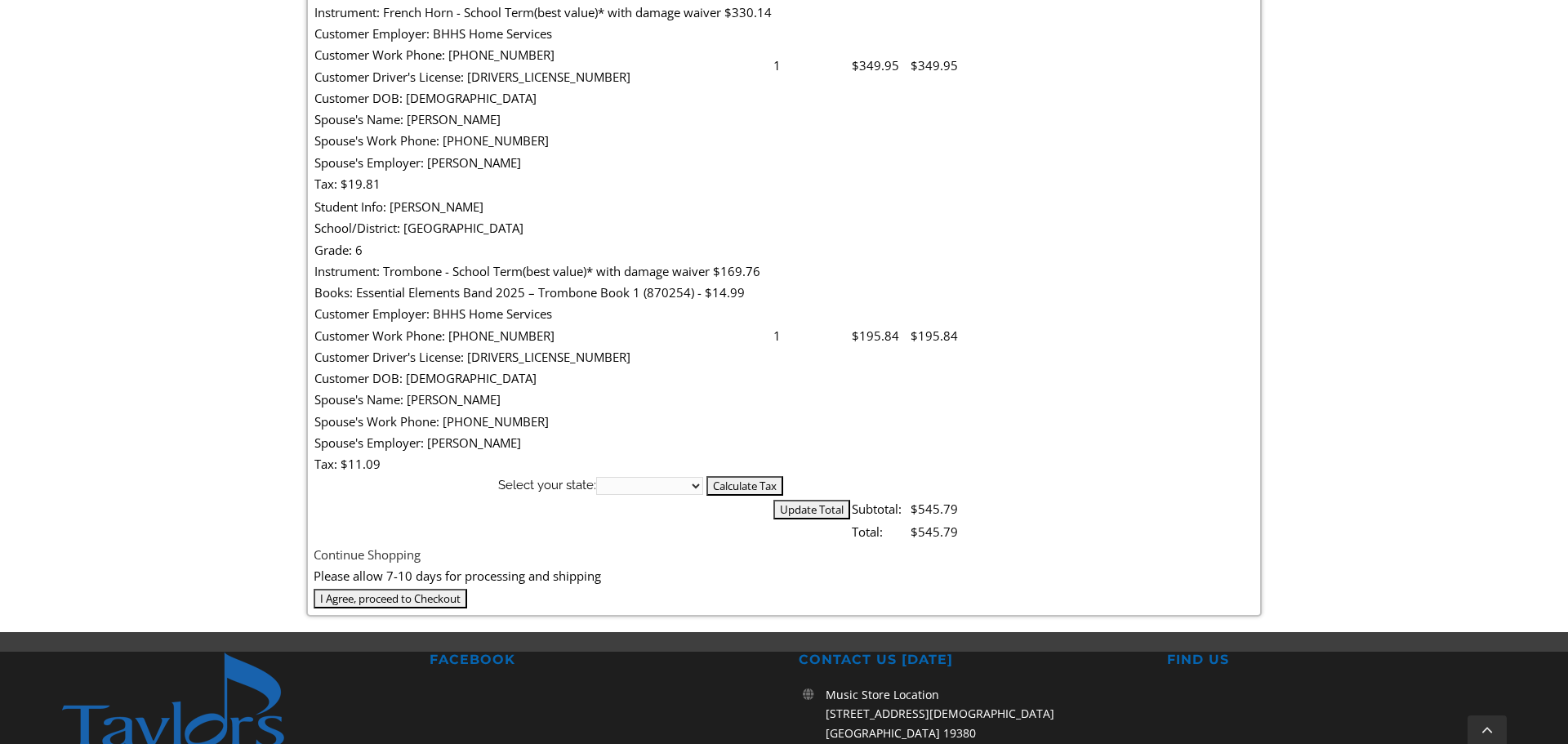
scroll to position [701, 0]
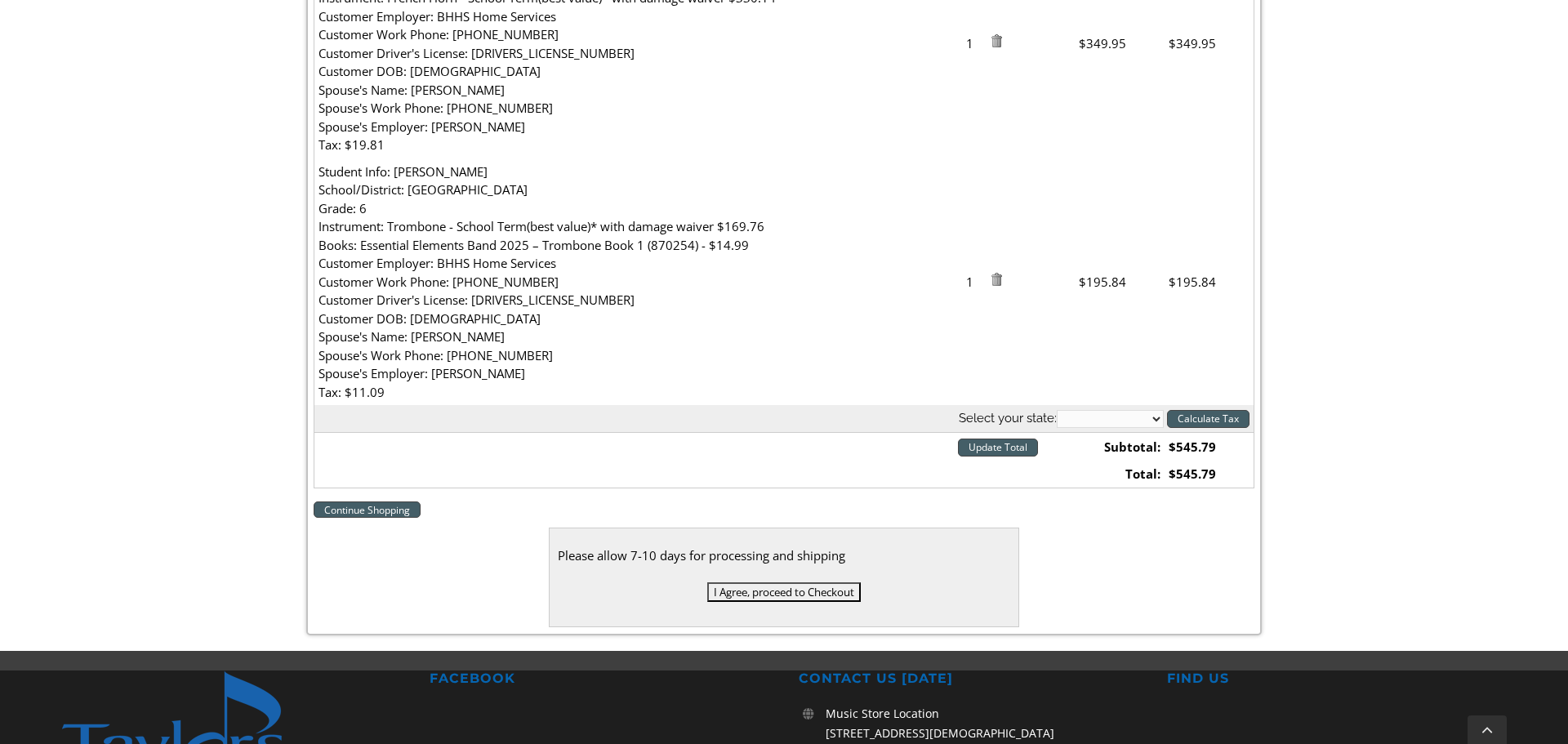
click at [1122, 416] on select "Alabama Alaska Arizona Arkansas California Colorado Connecticut Delaware D. C. …" at bounding box center [1111, 418] width 107 height 18
select select "PA"
click at [1057, 410] on select "Alabama Alaska Arizona Arkansas California Colorado Connecticut Delaware D. C. …" at bounding box center [1111, 418] width 107 height 18
click at [1211, 423] on input "Calculate Tax" at bounding box center [1208, 418] width 82 height 18
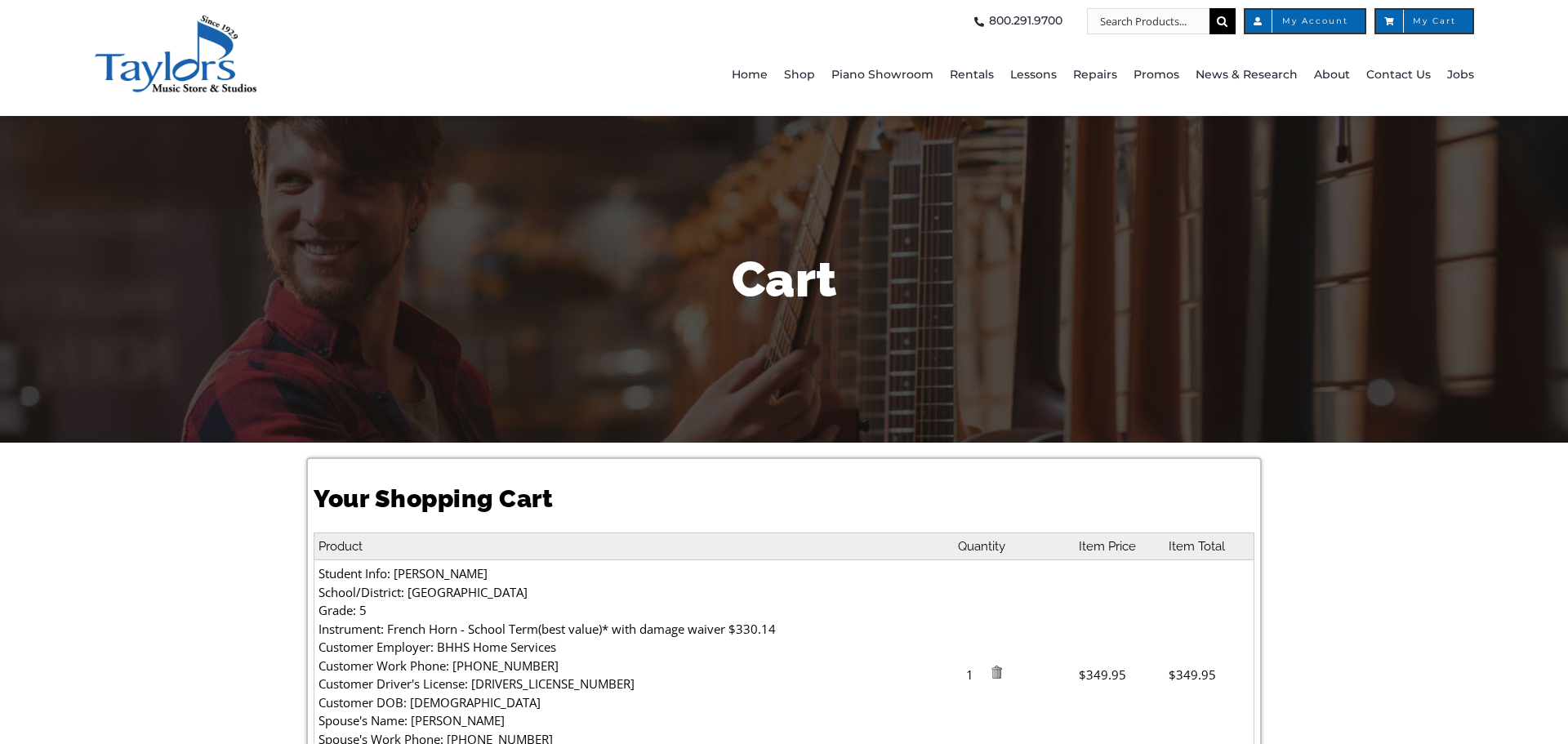
select select "PA"
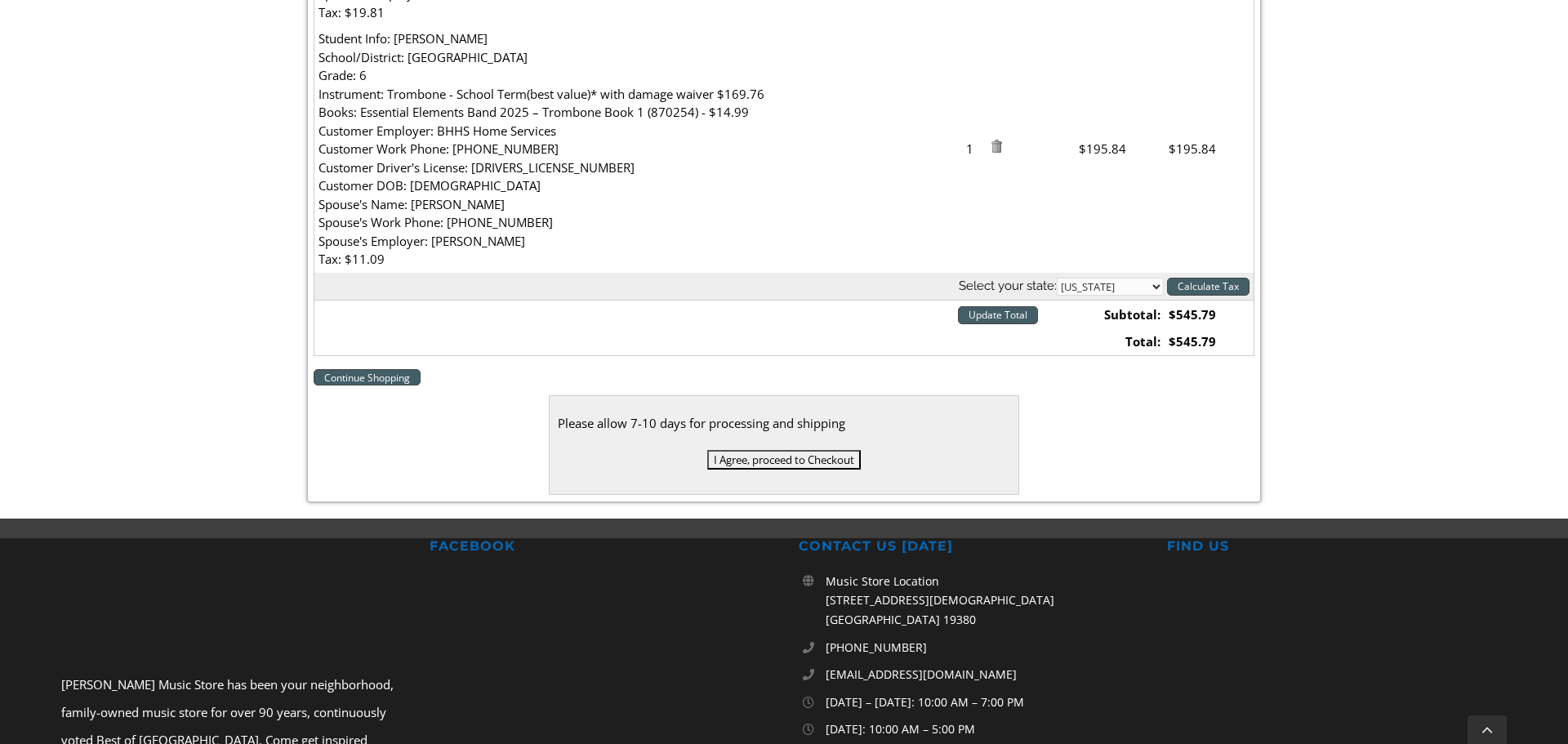
scroll to position [783, 0]
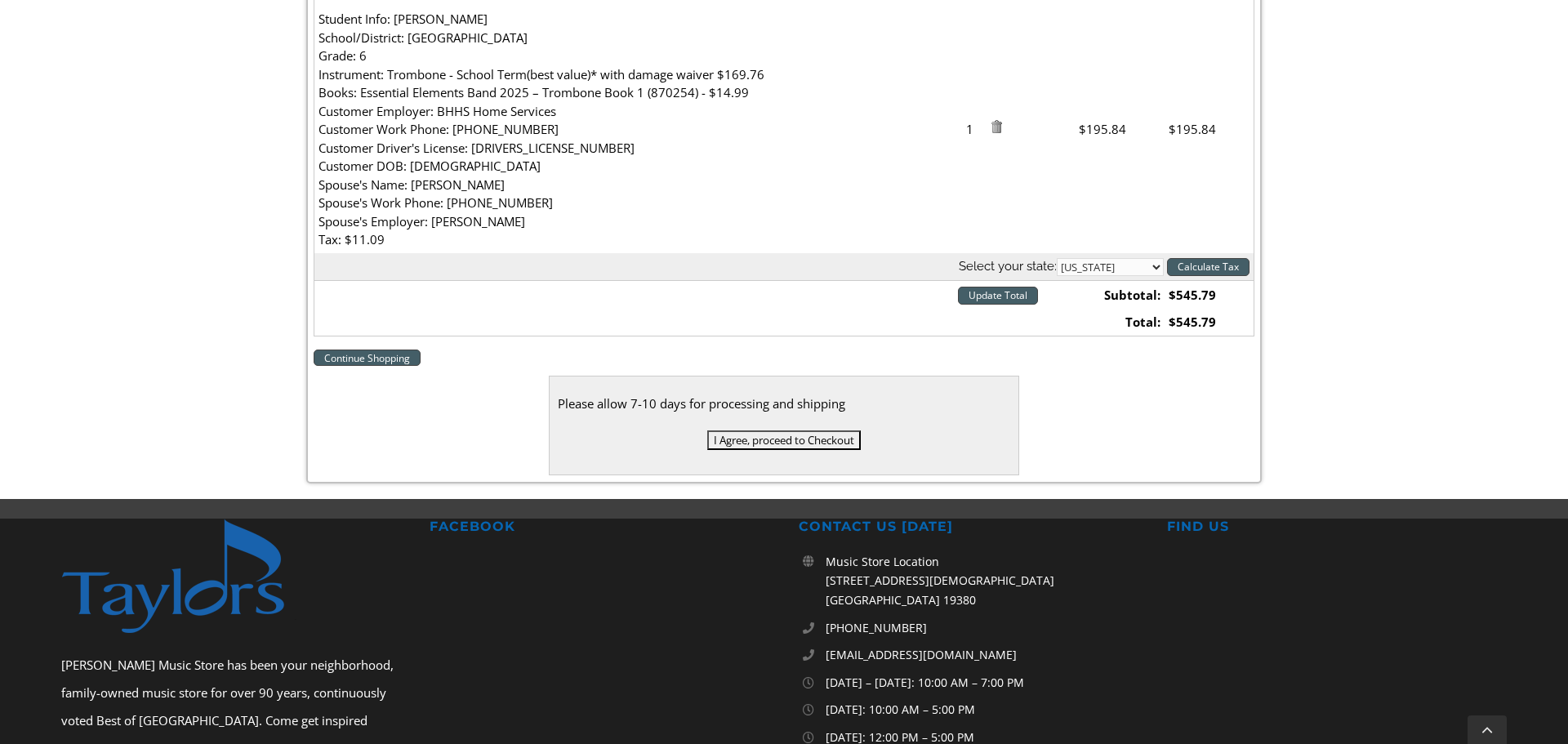
click at [999, 301] on input "Update Total" at bounding box center [998, 295] width 80 height 18
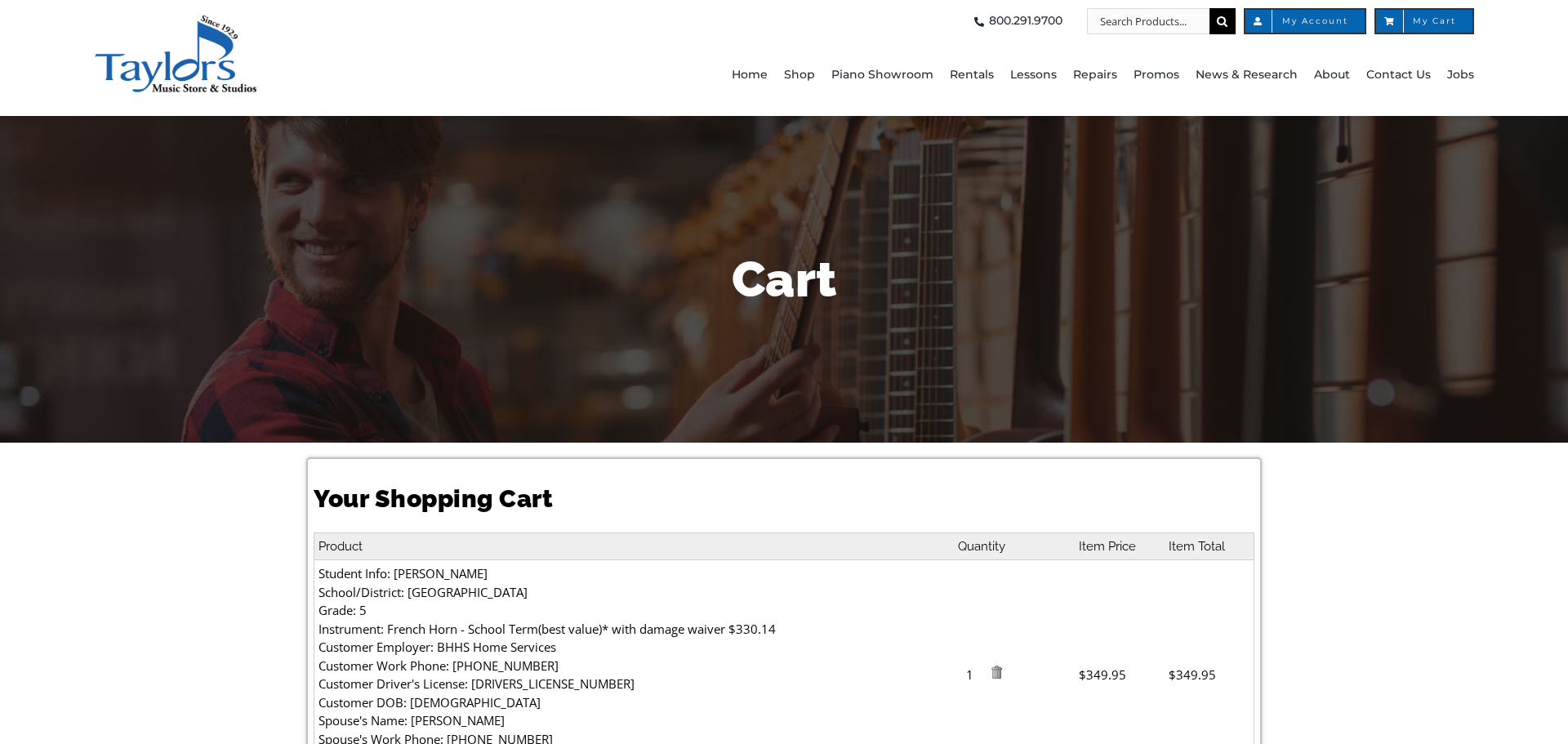
select select "PA"
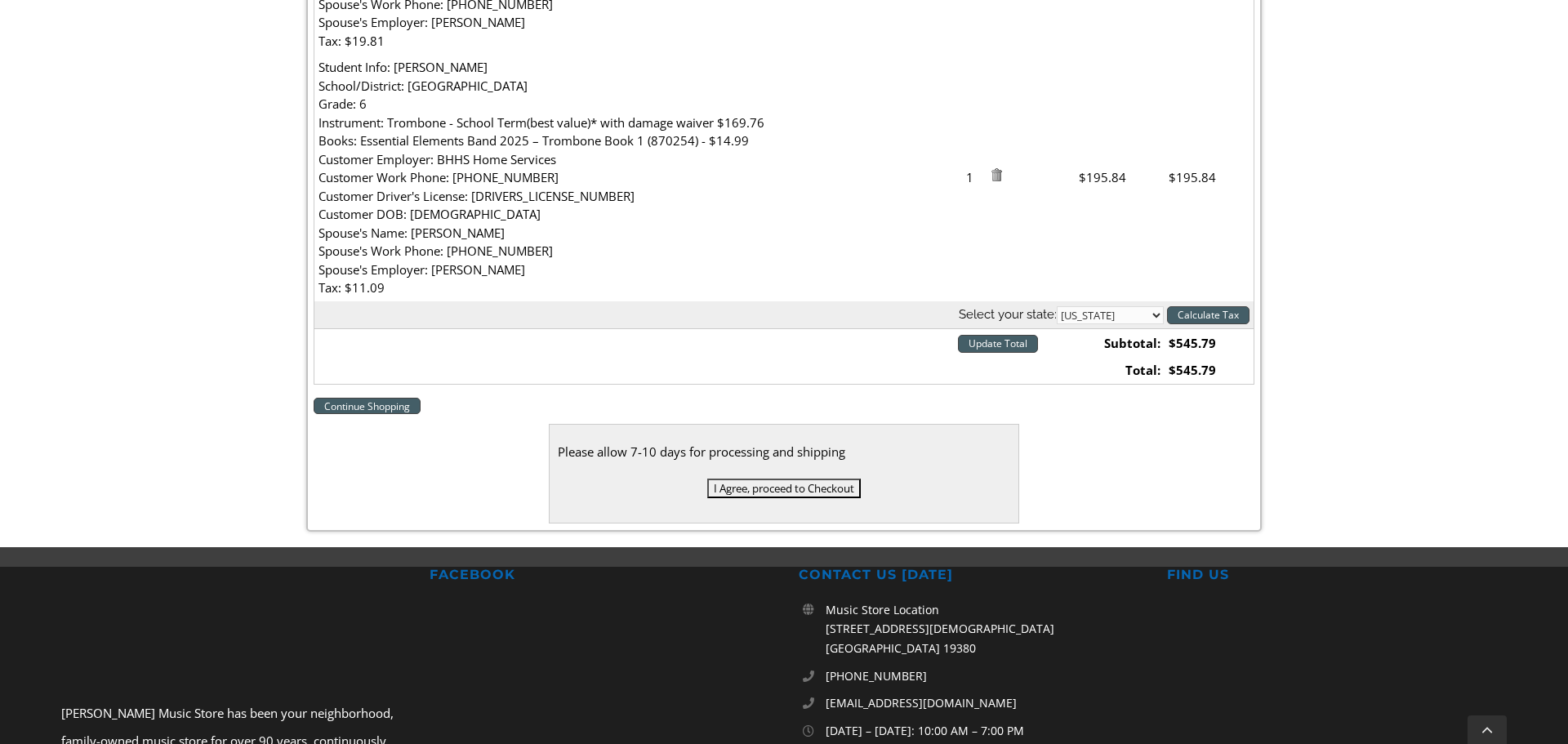
scroll to position [765, 0]
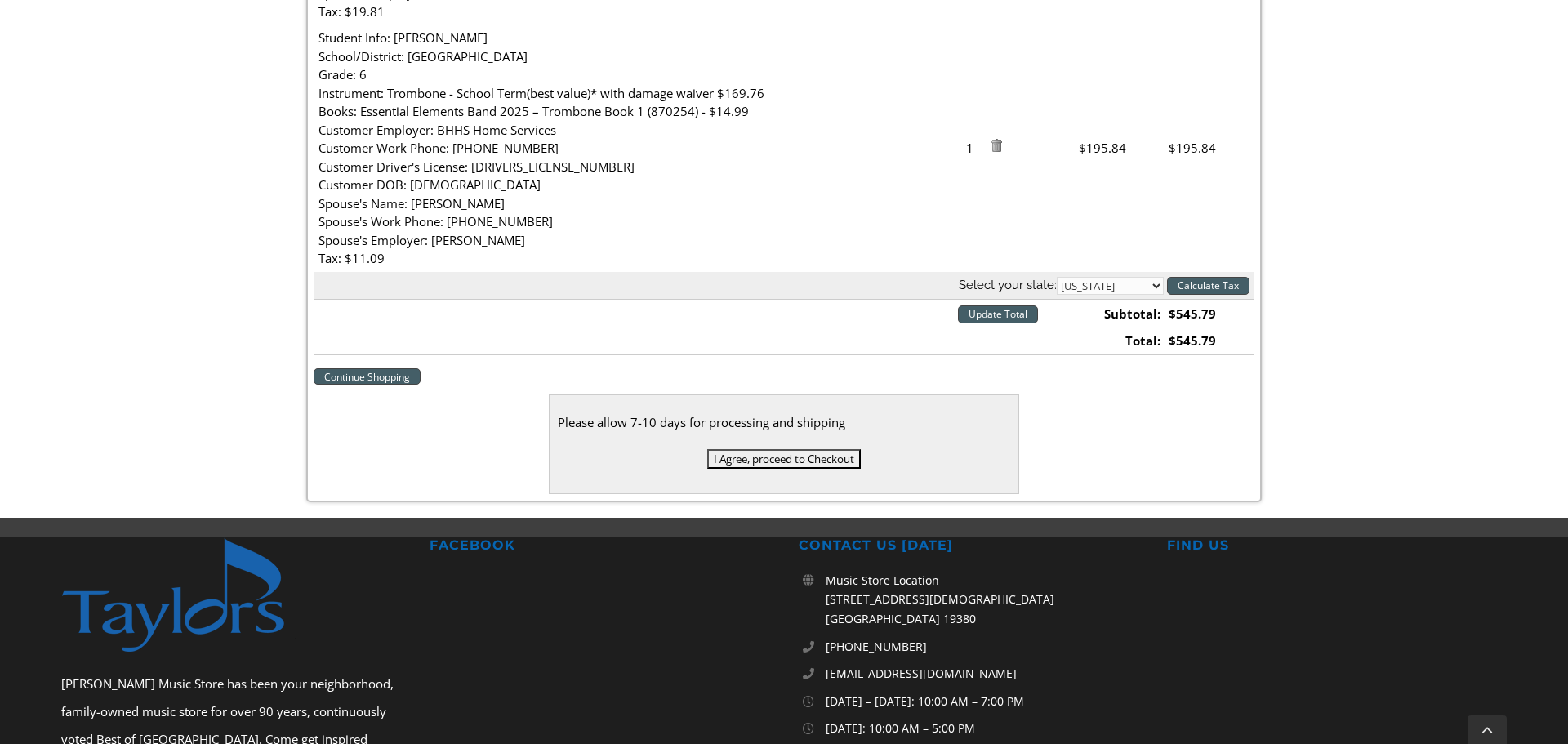
click at [783, 459] on input "I Agree, proceed to Checkout" at bounding box center [783, 458] width 153 height 19
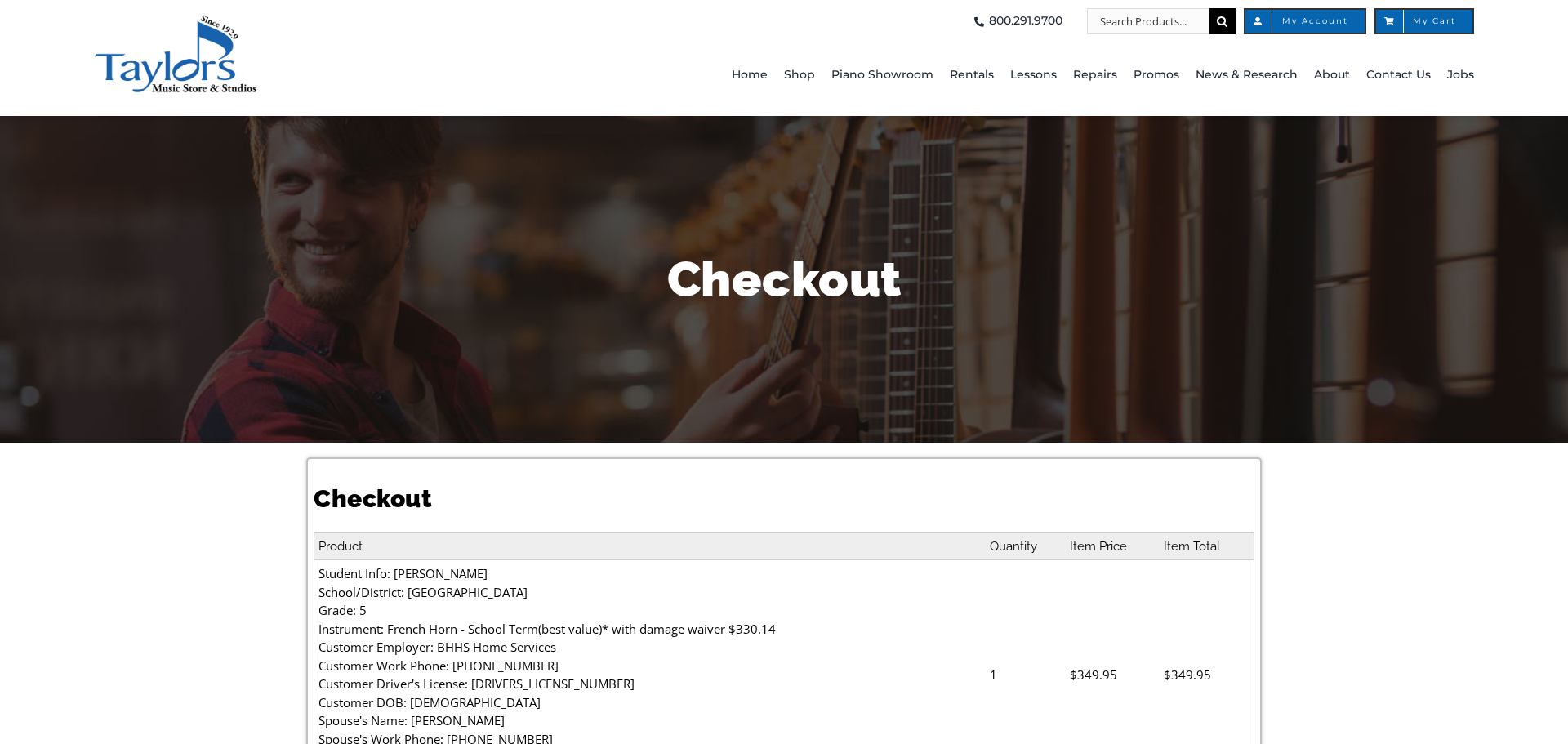
select select
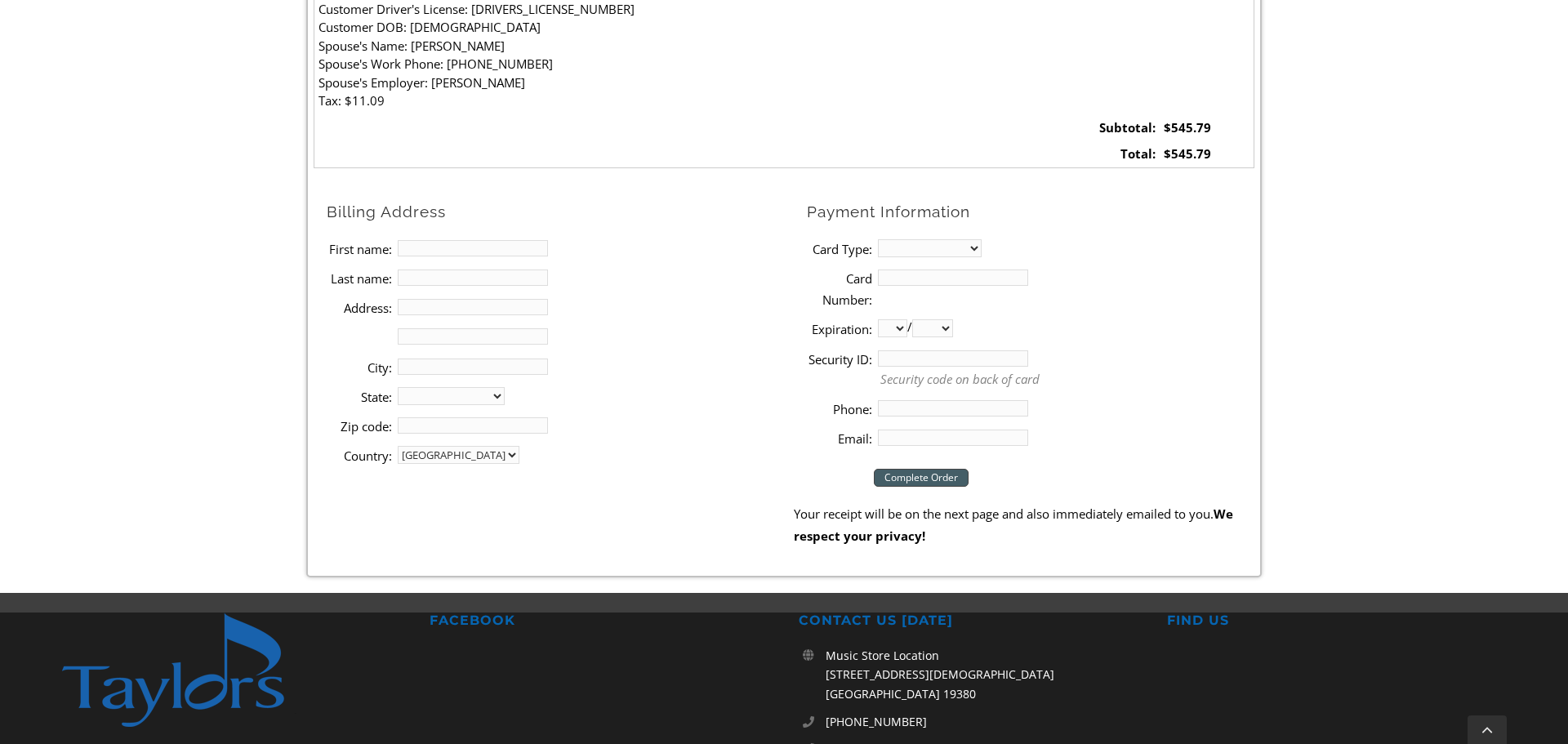
scroll to position [931, 0]
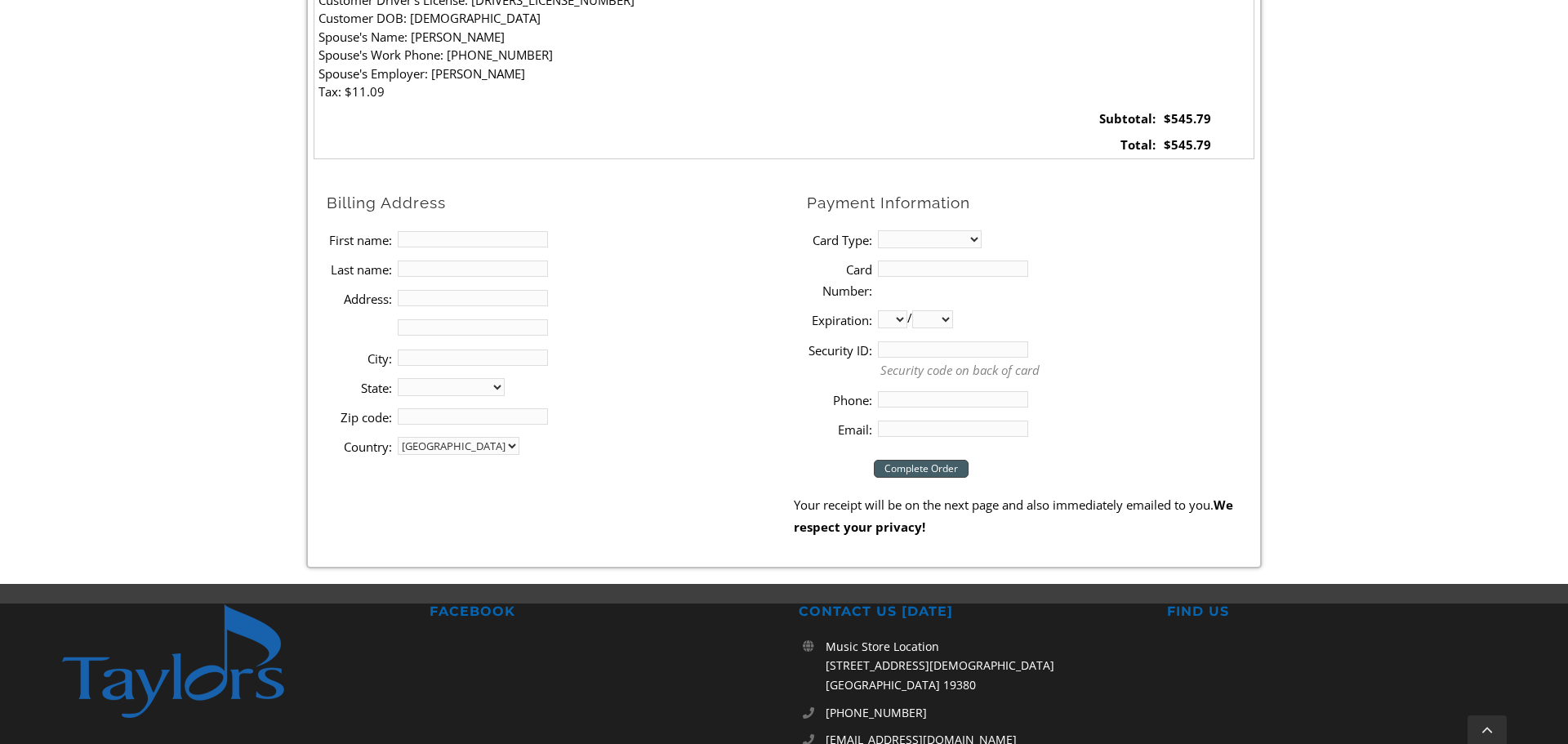
click at [416, 235] on input "First name:" at bounding box center [472, 239] width 150 height 16
type input "[PERSON_NAME]"
type input "Giovan"
type input "[STREET_ADDRESS]"
type input "[GEOGRAPHIC_DATA]"
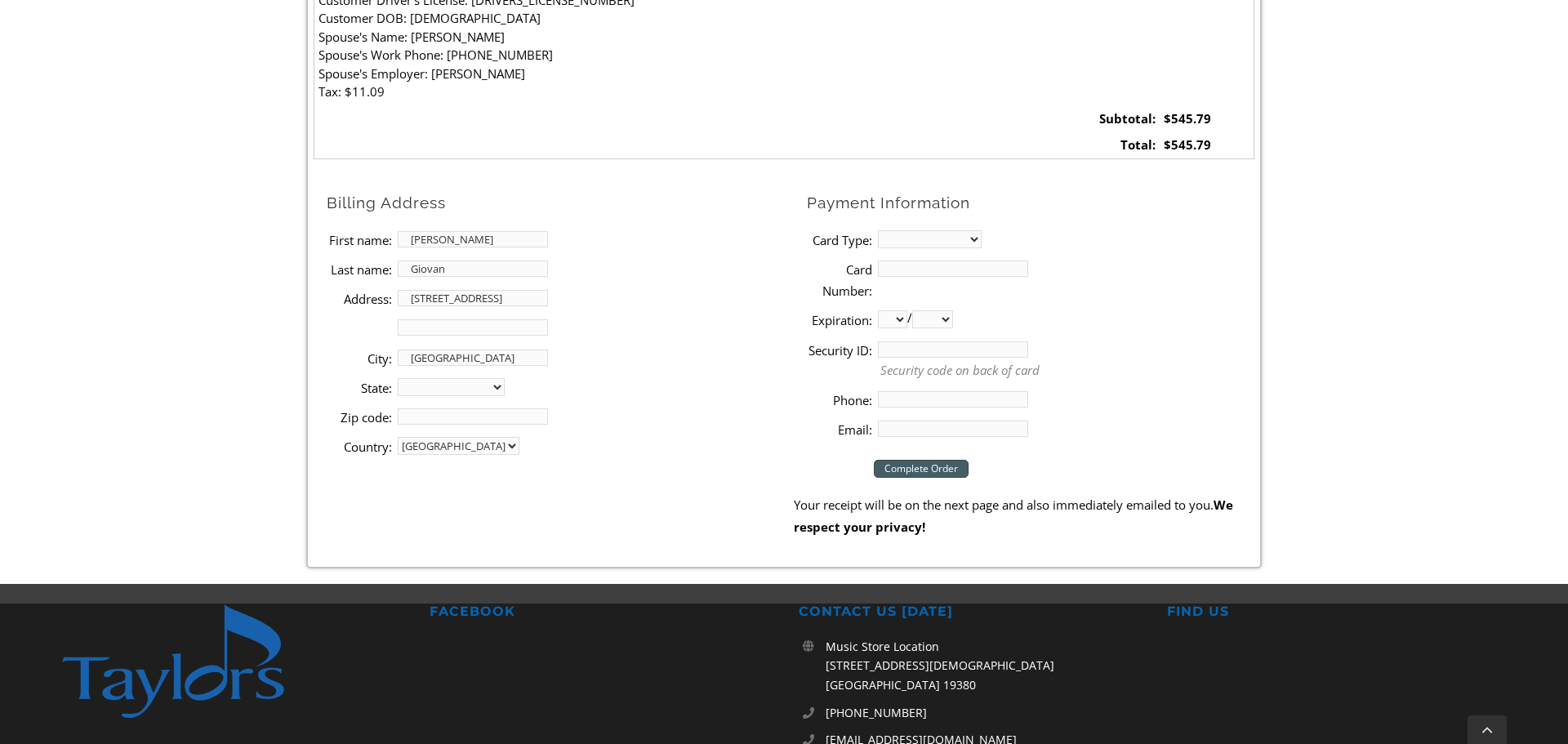
select select "PA"
type input "19390"
click at [979, 235] on select "MasterCard Visa American Express Discover" at bounding box center [930, 239] width 104 height 18
select select "visa"
click at [878, 230] on select "MasterCard Visa American Express Discover" at bounding box center [930, 239] width 104 height 18
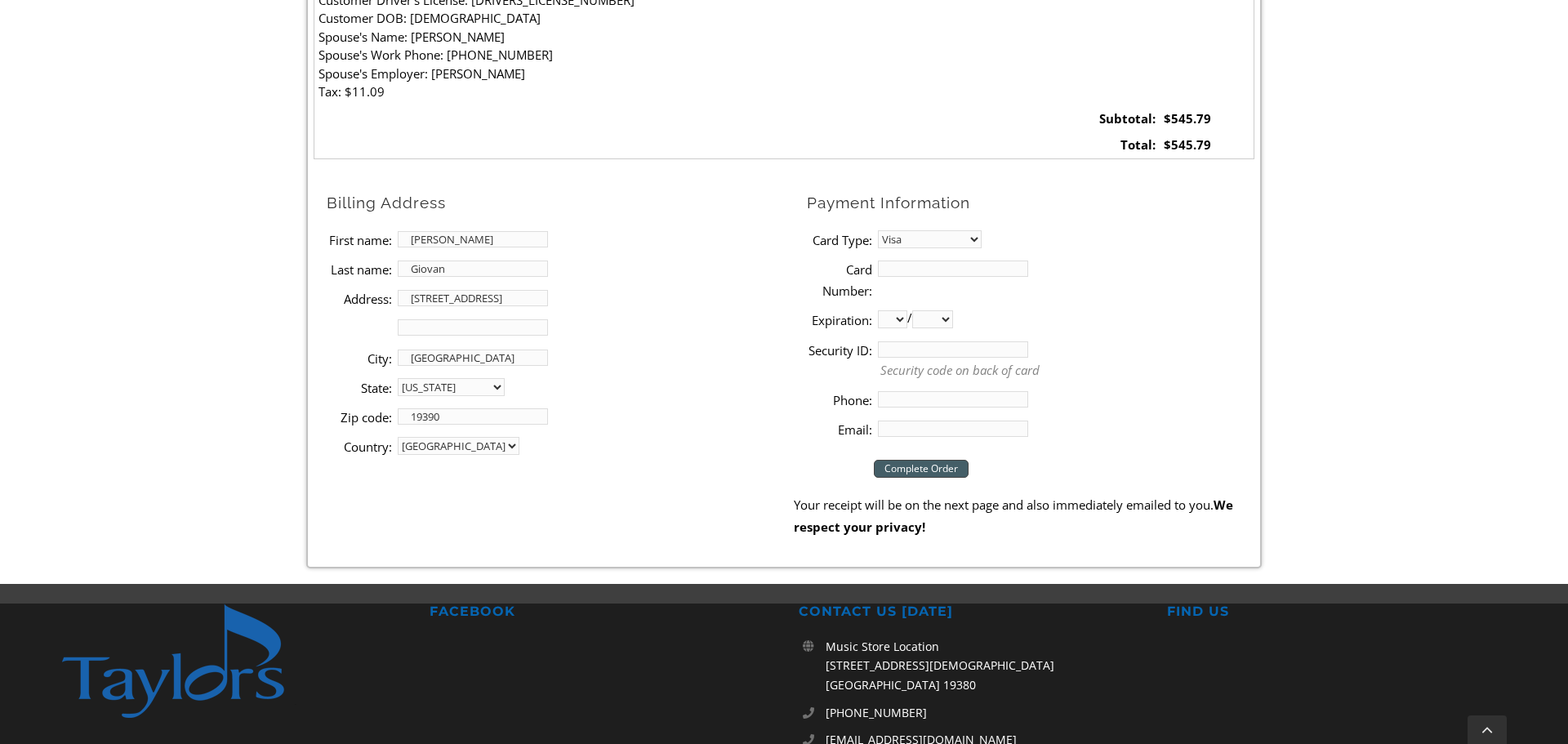
click at [932, 272] on input "Card Number:" at bounding box center [952, 268] width 150 height 16
type input "[CREDIT_CARD_NUMBER]"
click at [900, 319] on select "01 02 03 04 05 06 07 08 09 10 11 12" at bounding box center [892, 318] width 29 height 18
select select "08"
click at [878, 310] on select "01 02 03 04 05 06 07 08 09 10 11 12" at bounding box center [892, 318] width 29 height 18
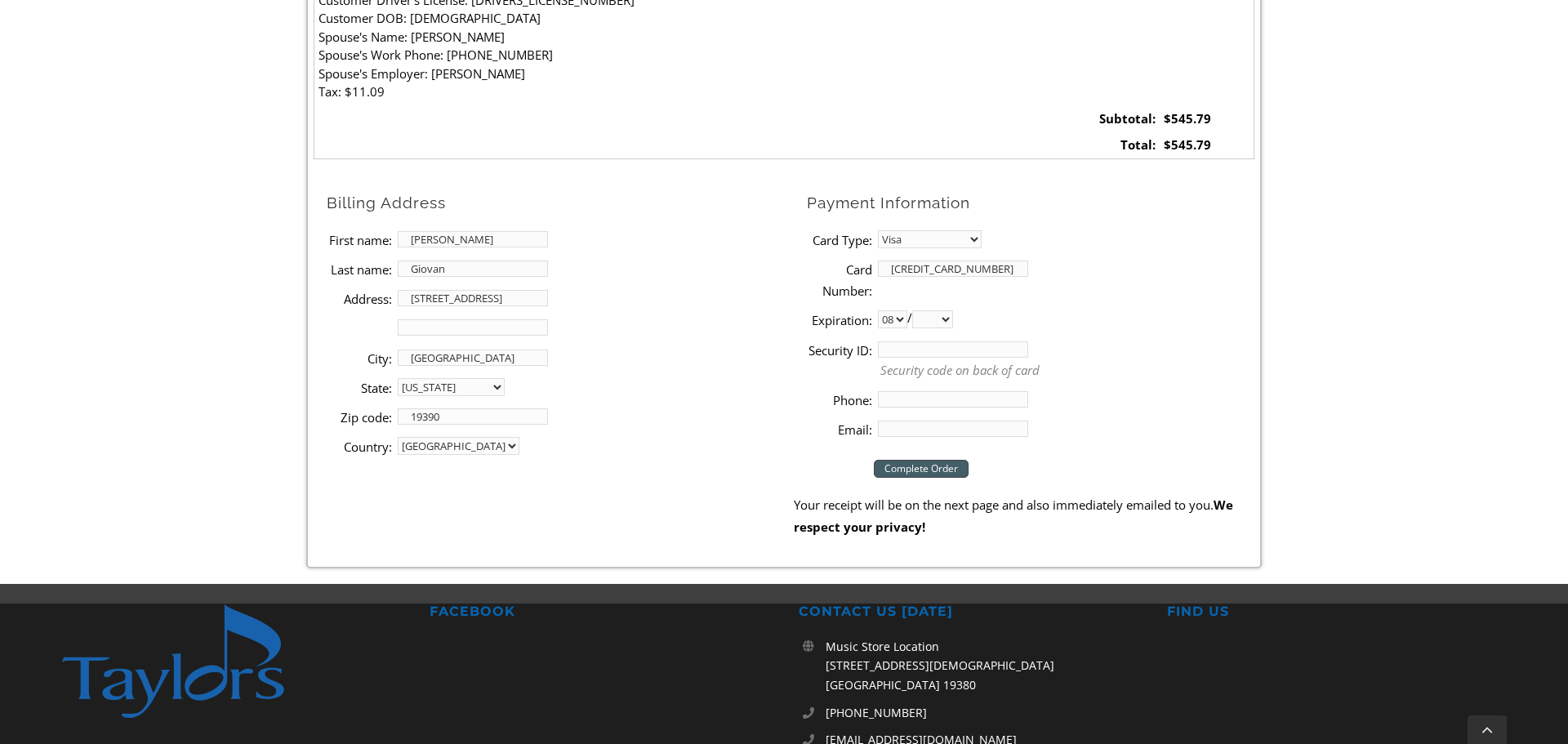
click at [948, 319] on select "2025 2026 2027 2028 2029 2030 2031 2032 2033 2034 2035 2036 2037" at bounding box center [932, 318] width 41 height 18
select select "2026"
click at [915, 310] on select "2025 2026 2027 2028 2029 2030 2031 2032 2033 2034 2035 2036 2037" at bounding box center [932, 318] width 41 height 18
click at [937, 348] on input "Security ID:" at bounding box center [952, 349] width 150 height 16
type input "601"
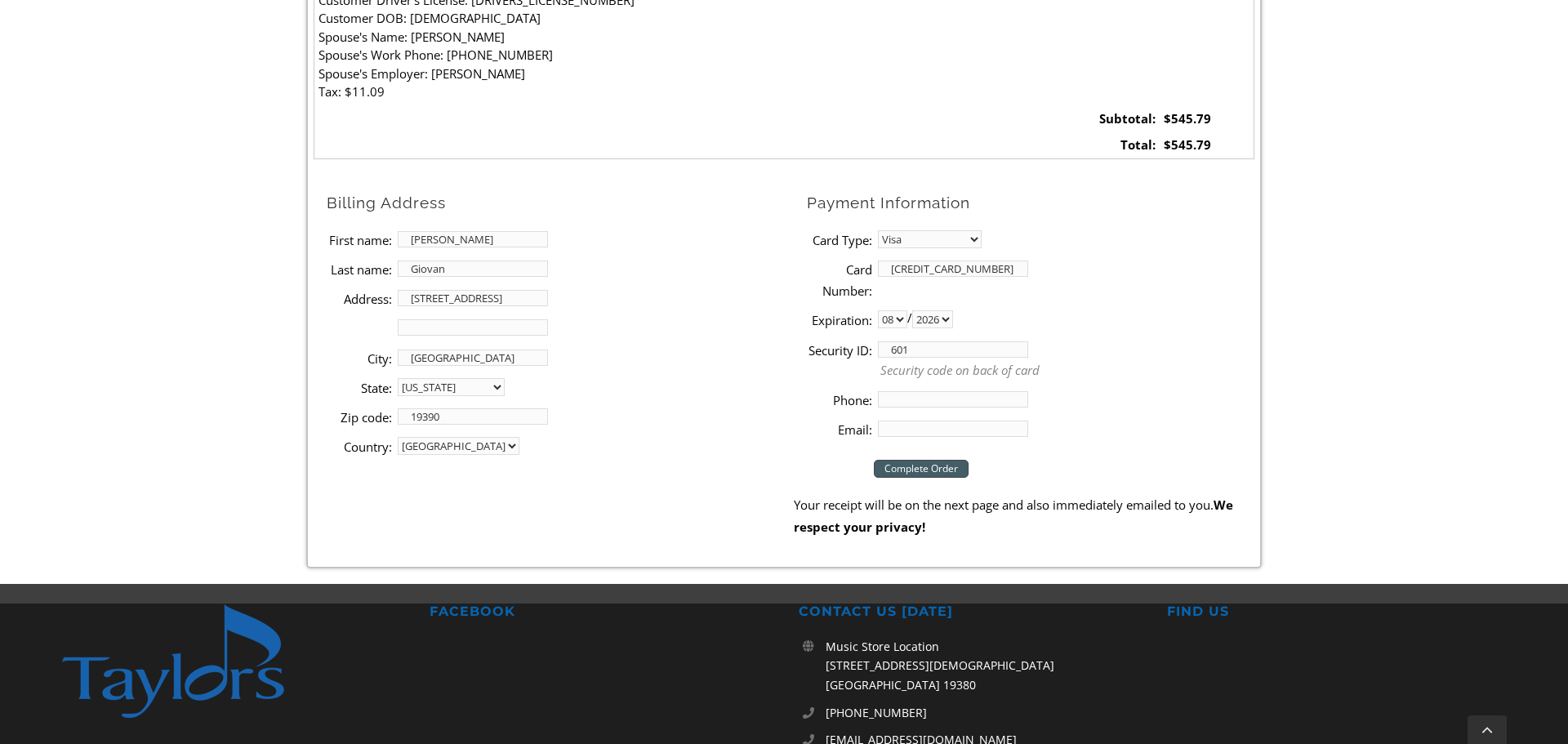
click at [950, 395] on input "Phone:" at bounding box center [952, 399] width 150 height 16
type input "6103508016"
click at [951, 431] on input "Email:" at bounding box center [952, 428] width 150 height 16
type input "[EMAIL_ADDRESS][DOMAIN_NAME]"
click at [926, 467] on input "Complete Order" at bounding box center [921, 468] width 95 height 18
